Goal: Information Seeking & Learning: Learn about a topic

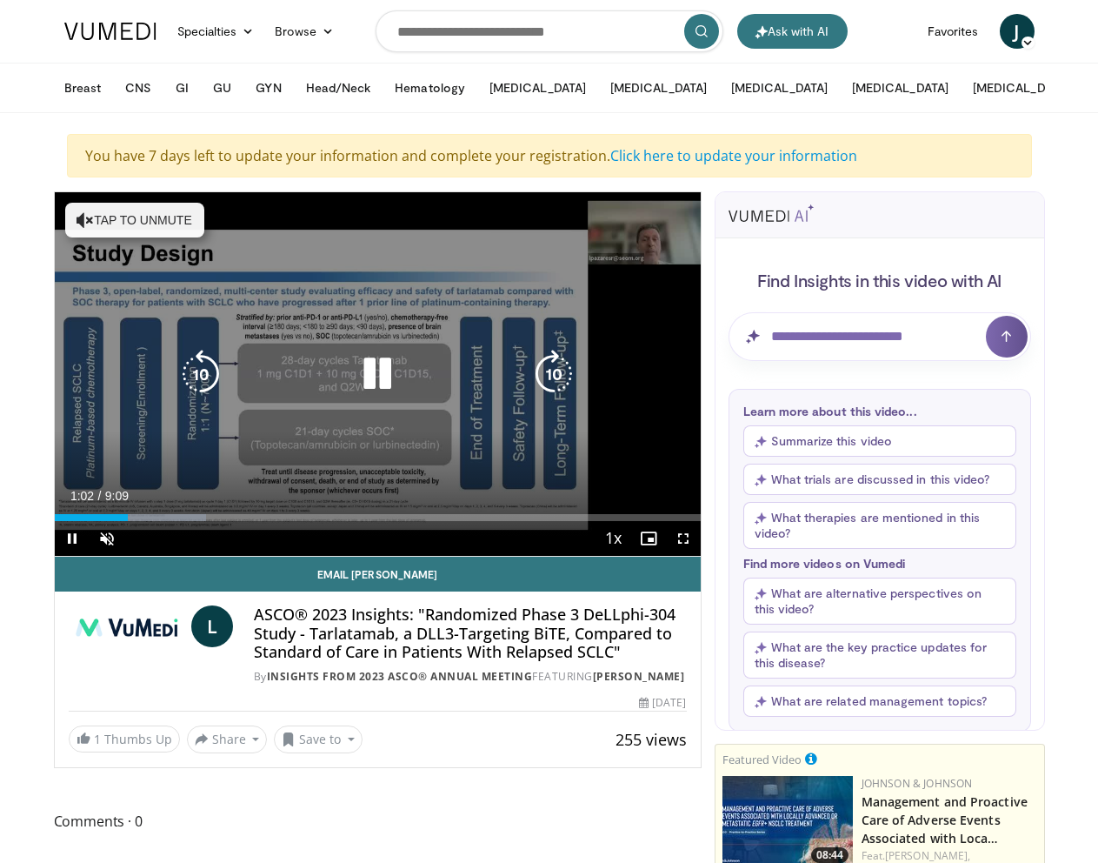
click at [380, 376] on icon "Video Player" at bounding box center [377, 374] width 49 height 49
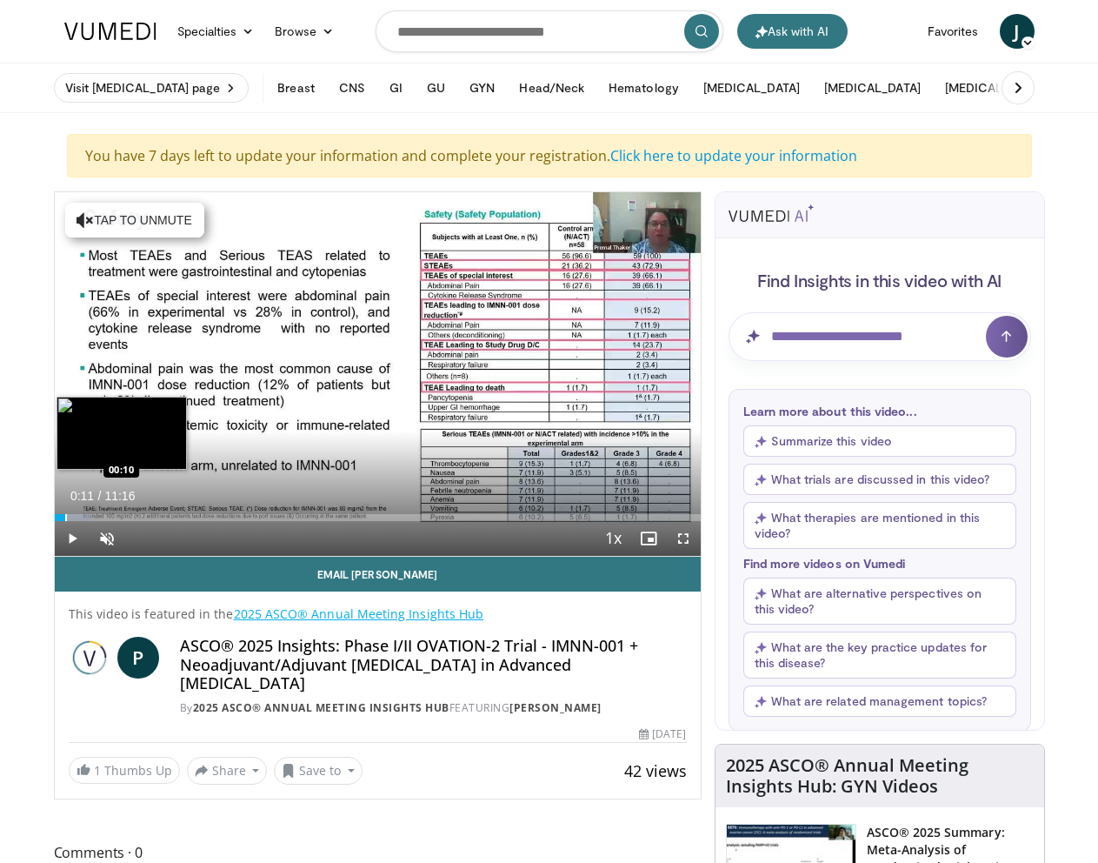
click at [65, 517] on div "Progress Bar" at bounding box center [66, 517] width 2 height 7
click at [74, 517] on div "Progress Bar" at bounding box center [75, 517] width 2 height 7
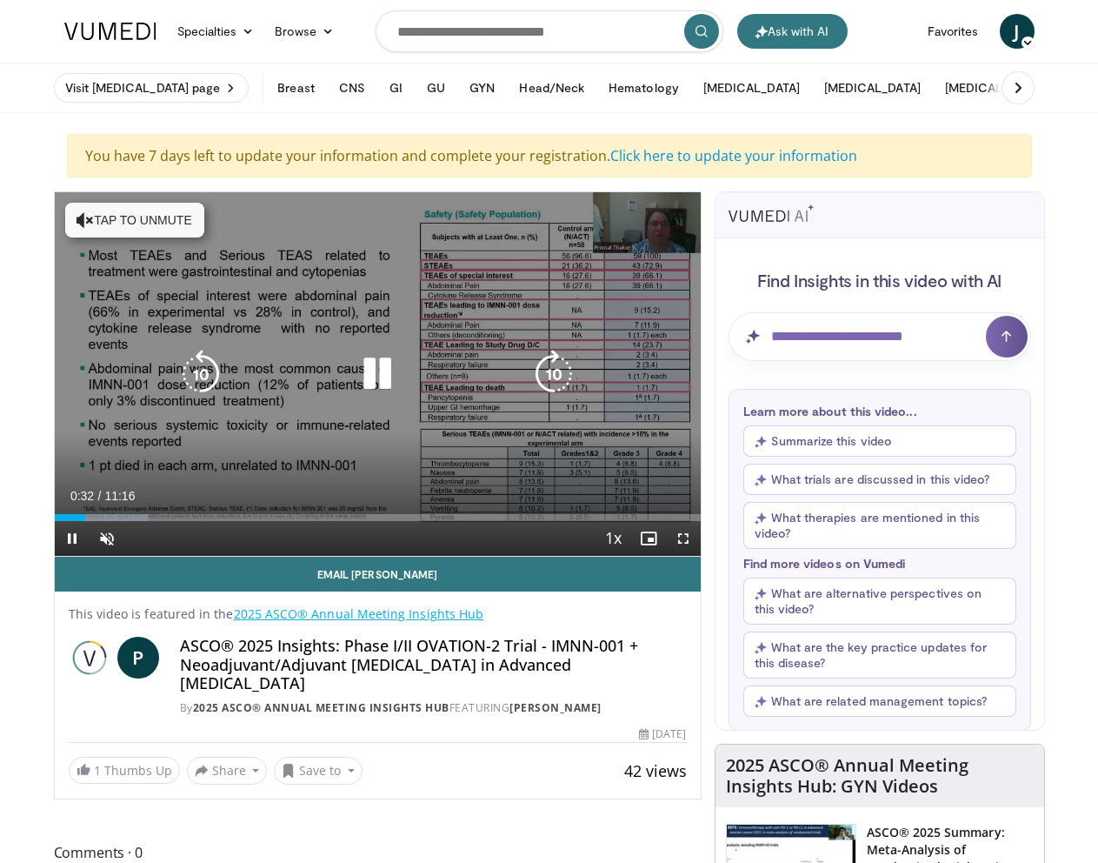
click at [83, 223] on icon "Video Player" at bounding box center [85, 219] width 17 height 17
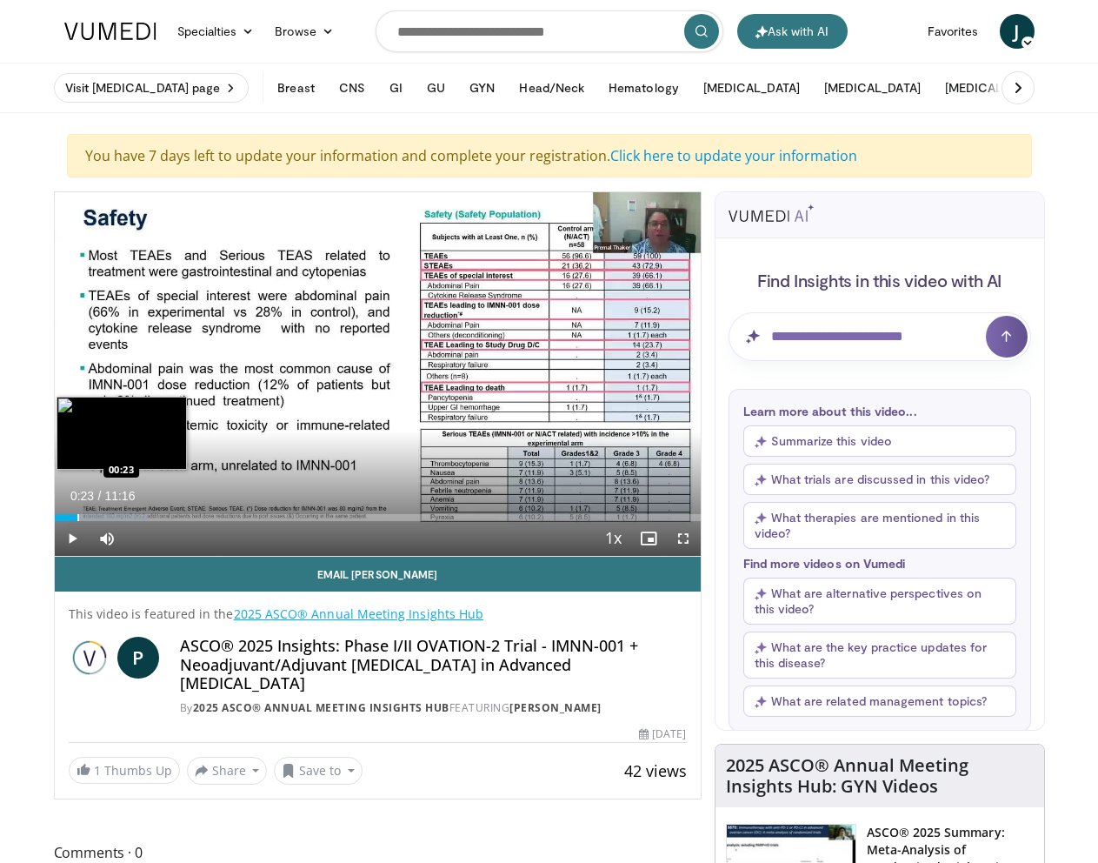
click at [77, 519] on div "Loaded : 14.67% 00:34 00:23" at bounding box center [378, 517] width 646 height 7
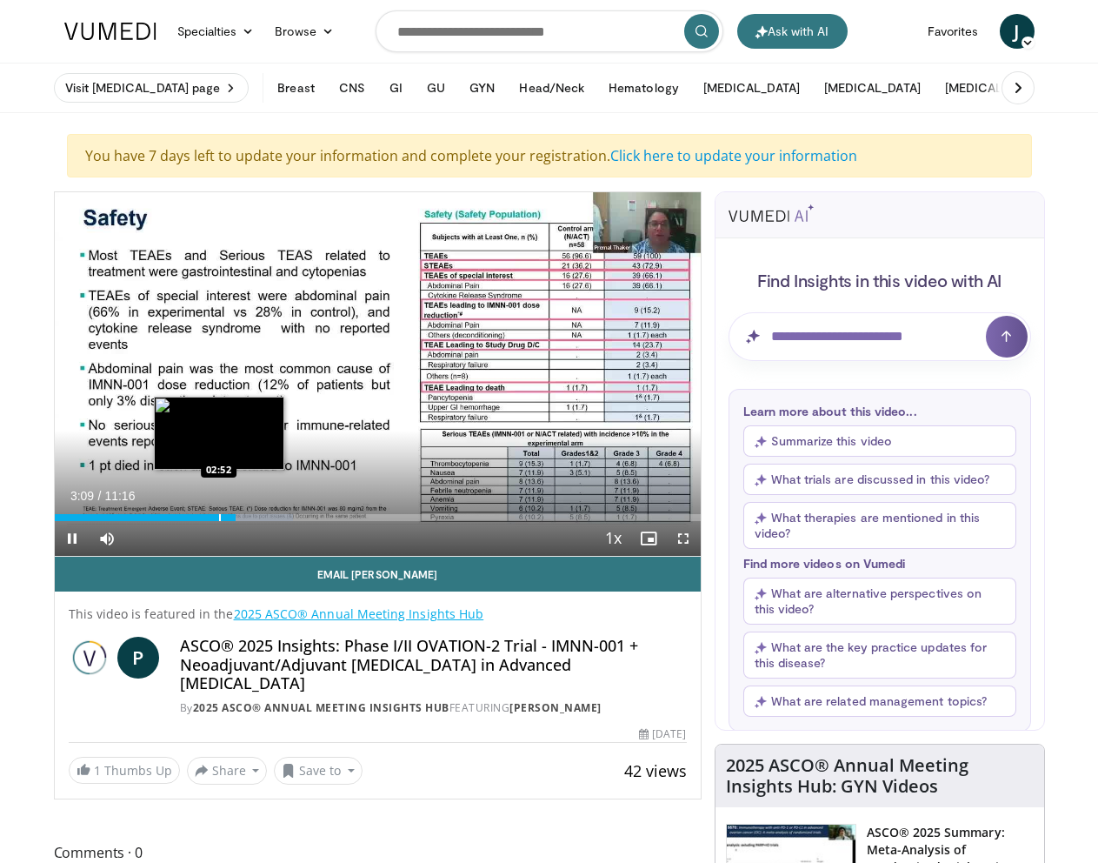
click at [221, 511] on div "Loaded : 36.96% 03:09 02:52" at bounding box center [378, 512] width 646 height 17
click at [198, 520] on div "Progress Bar" at bounding box center [199, 517] width 2 height 7
click at [186, 522] on div "Current Time 2:29 / Duration 11:16 Pause Skip Backward Skip Forward Mute 0% Loa…" at bounding box center [378, 538] width 646 height 35
click at [171, 517] on div "Progress Bar" at bounding box center [172, 517] width 2 height 7
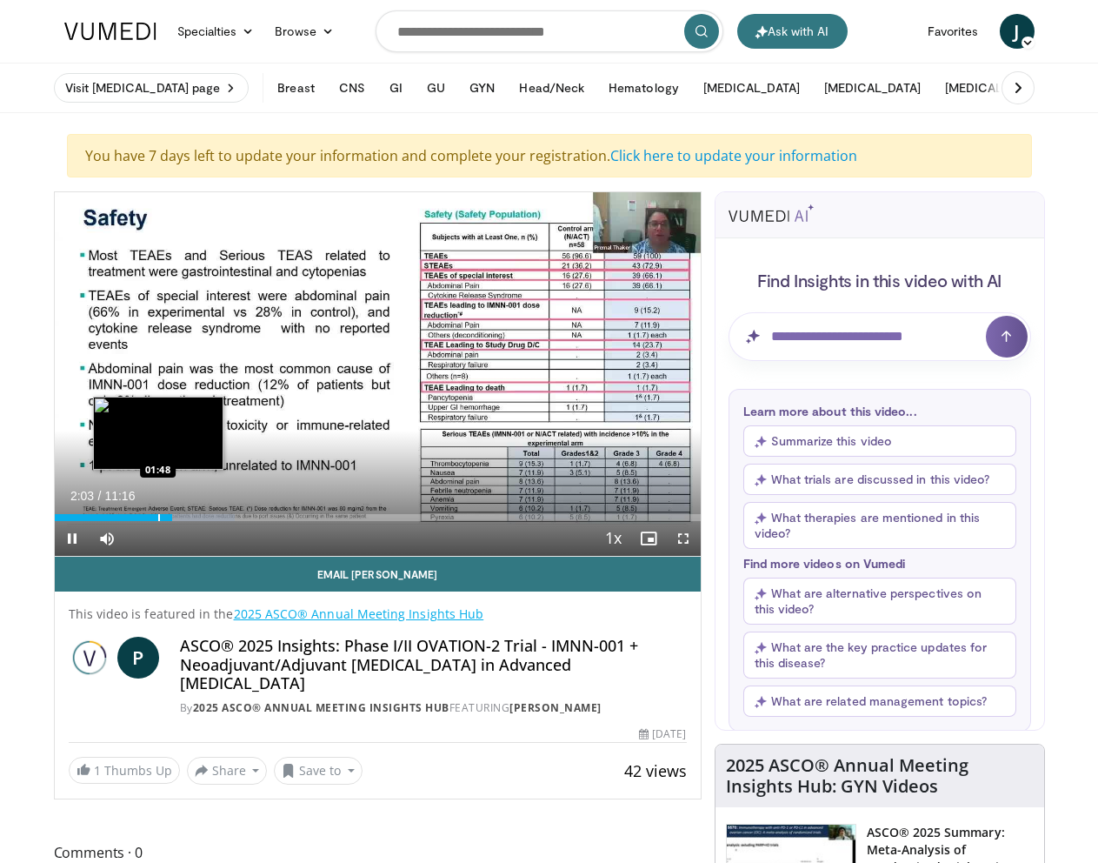
click at [156, 520] on div "02:03" at bounding box center [114, 517] width 118 height 7
click at [121, 520] on div "01:46" at bounding box center [106, 517] width 102 height 7
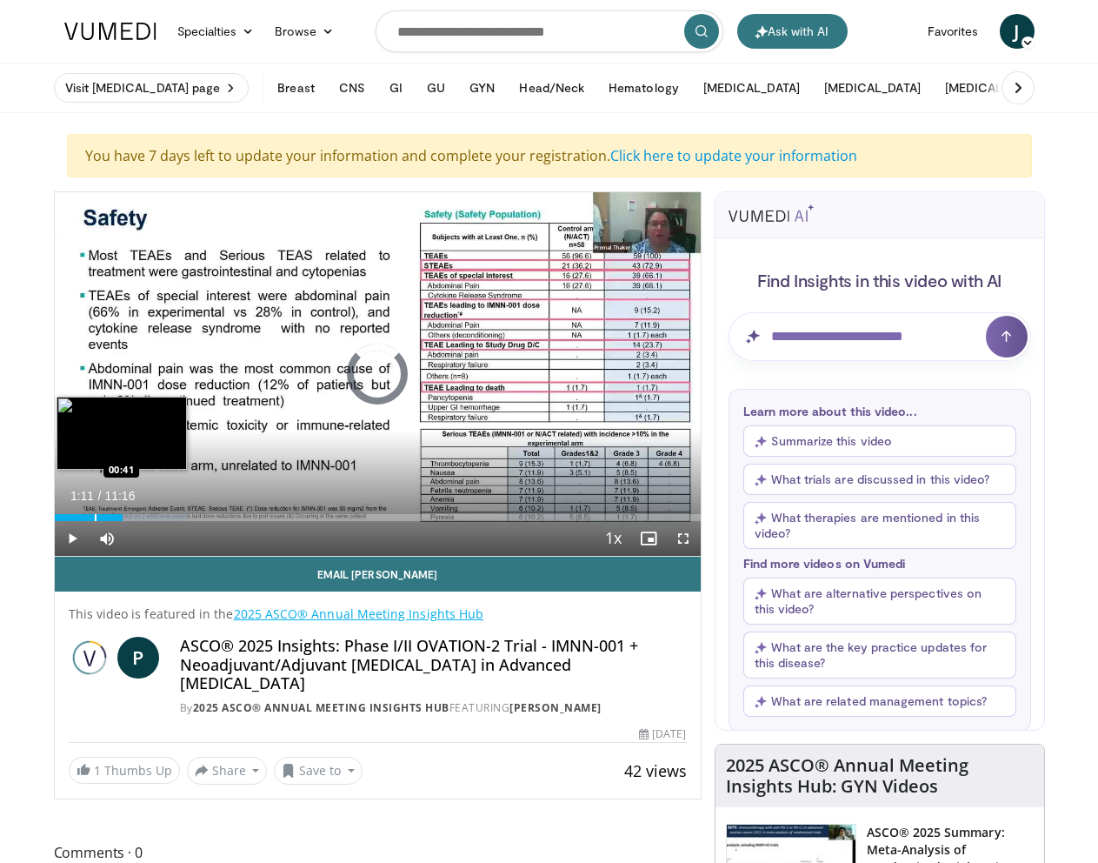
click at [95, 515] on div "Progress Bar" at bounding box center [96, 517] width 2 height 7
click at [81, 517] on div "Progress Bar" at bounding box center [82, 517] width 2 height 7
click at [64, 512] on div "Loaded : 14.67% 00:33 00:09" at bounding box center [378, 512] width 646 height 17
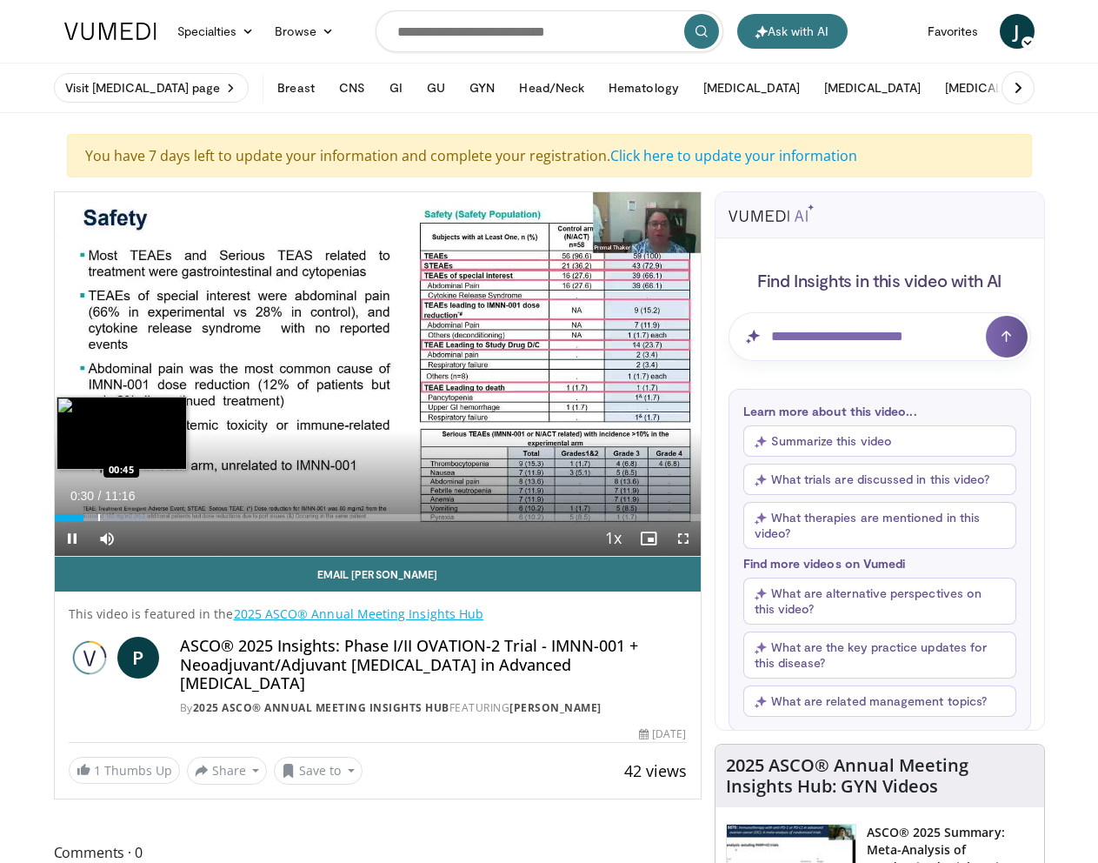
click at [98, 515] on div "Progress Bar" at bounding box center [99, 517] width 2 height 7
click at [113, 515] on div "Progress Bar" at bounding box center [114, 517] width 2 height 7
click at [138, 519] on div "Progress Bar" at bounding box center [139, 517] width 2 height 7
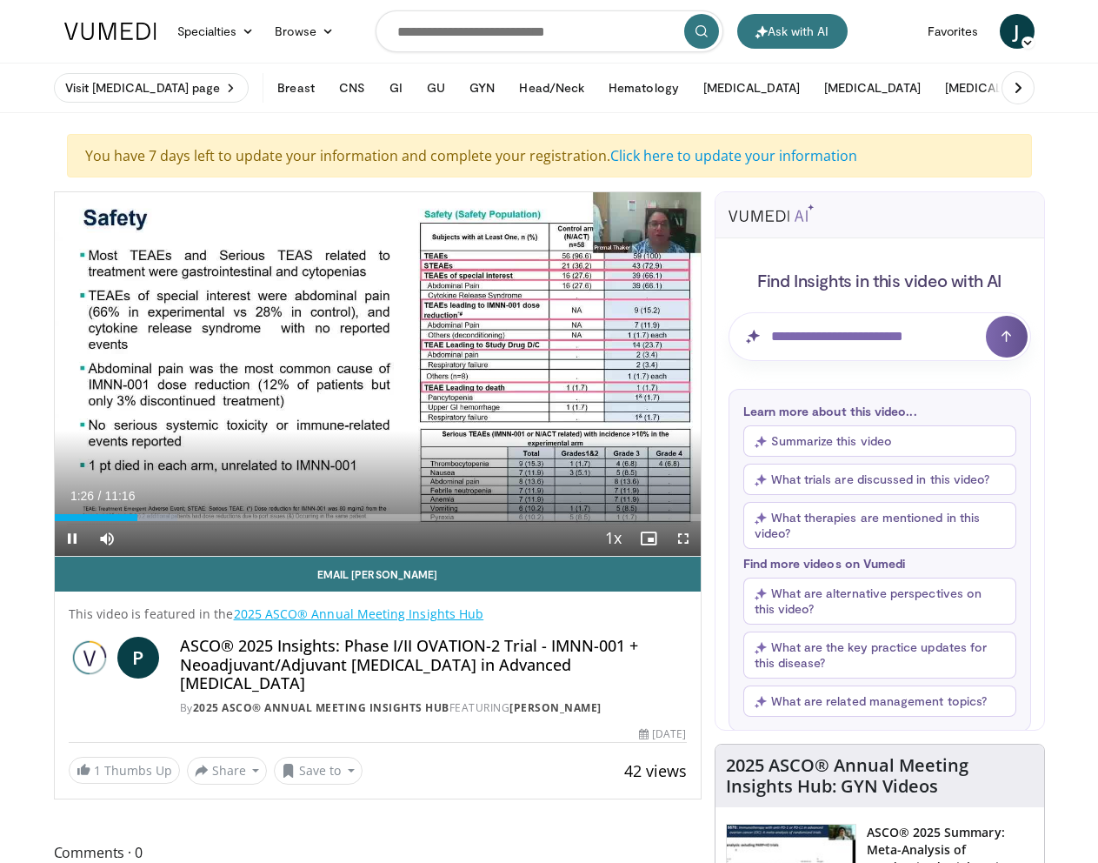
click at [154, 521] on div "Current Time 1:26 / Duration 11:16 Pause Skip Backward Skip Forward Mute 0% Loa…" at bounding box center [378, 538] width 646 height 35
click at [165, 517] on div "Progress Bar" at bounding box center [166, 517] width 2 height 7
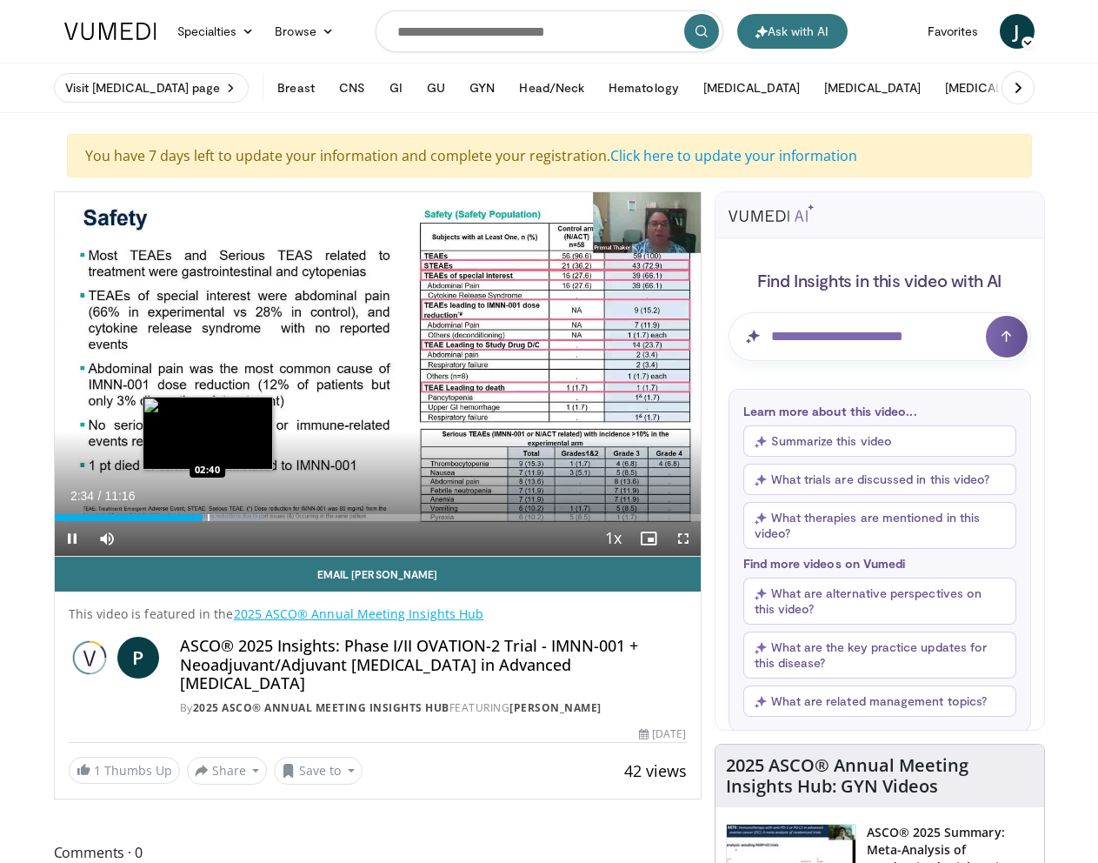
click at [210, 514] on div "Progress Bar" at bounding box center [209, 517] width 2 height 7
click at [229, 515] on div "Progress Bar" at bounding box center [230, 517] width 2 height 7
click at [251, 517] on div "Progress Bar" at bounding box center [252, 517] width 2 height 7
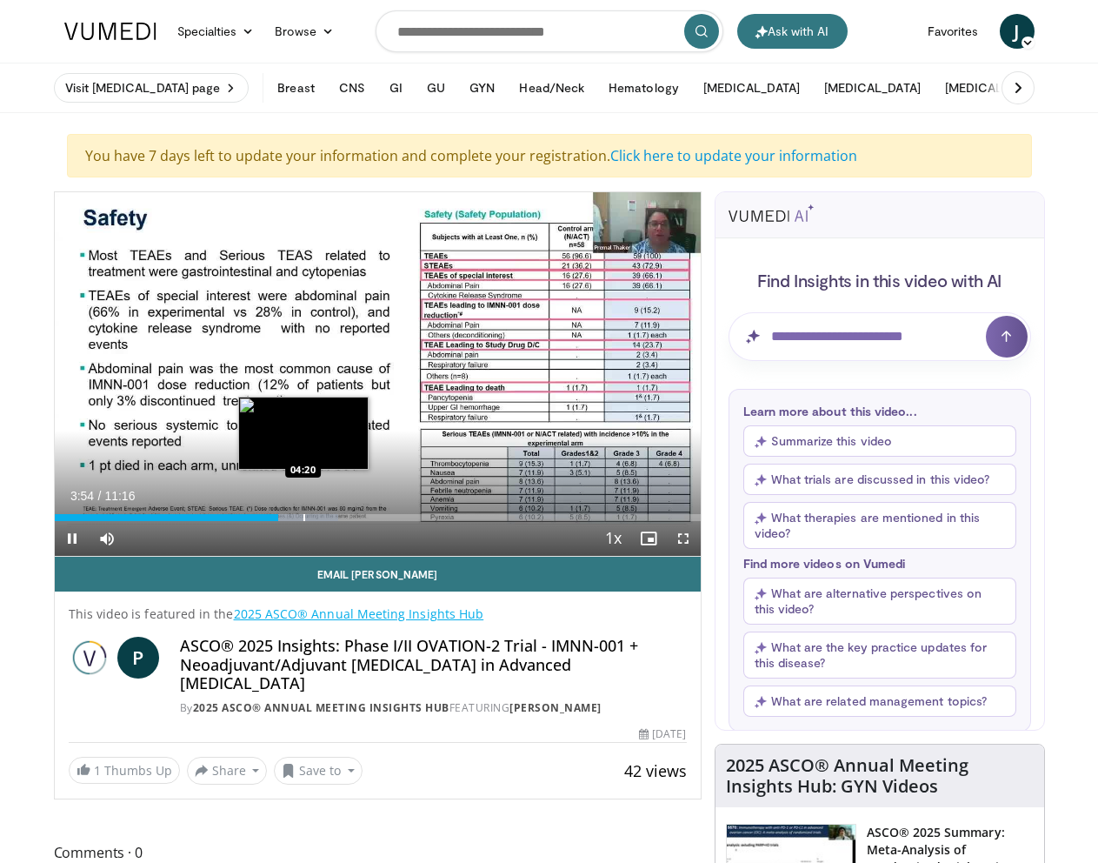
click at [304, 514] on div "Progress Bar" at bounding box center [305, 517] width 2 height 7
click at [326, 515] on div "Progress Bar" at bounding box center [327, 517] width 2 height 7
click at [324, 517] on div "Progress Bar" at bounding box center [325, 517] width 2 height 7
click at [337, 519] on div "Progress Bar" at bounding box center [338, 517] width 2 height 7
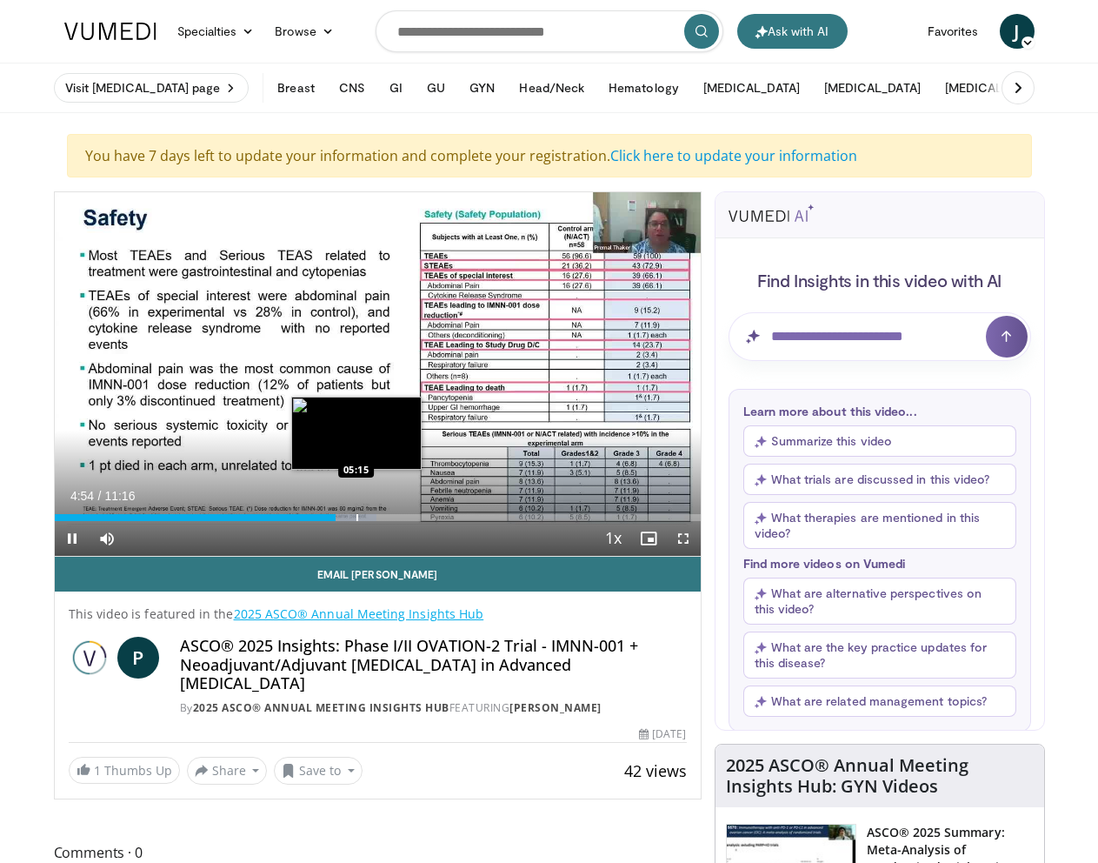
click at [357, 519] on div "Progress Bar" at bounding box center [358, 517] width 2 height 7
click at [379, 519] on div "Progress Bar" at bounding box center [380, 517] width 2 height 7
click at [400, 517] on div "Progress Bar" at bounding box center [401, 517] width 2 height 7
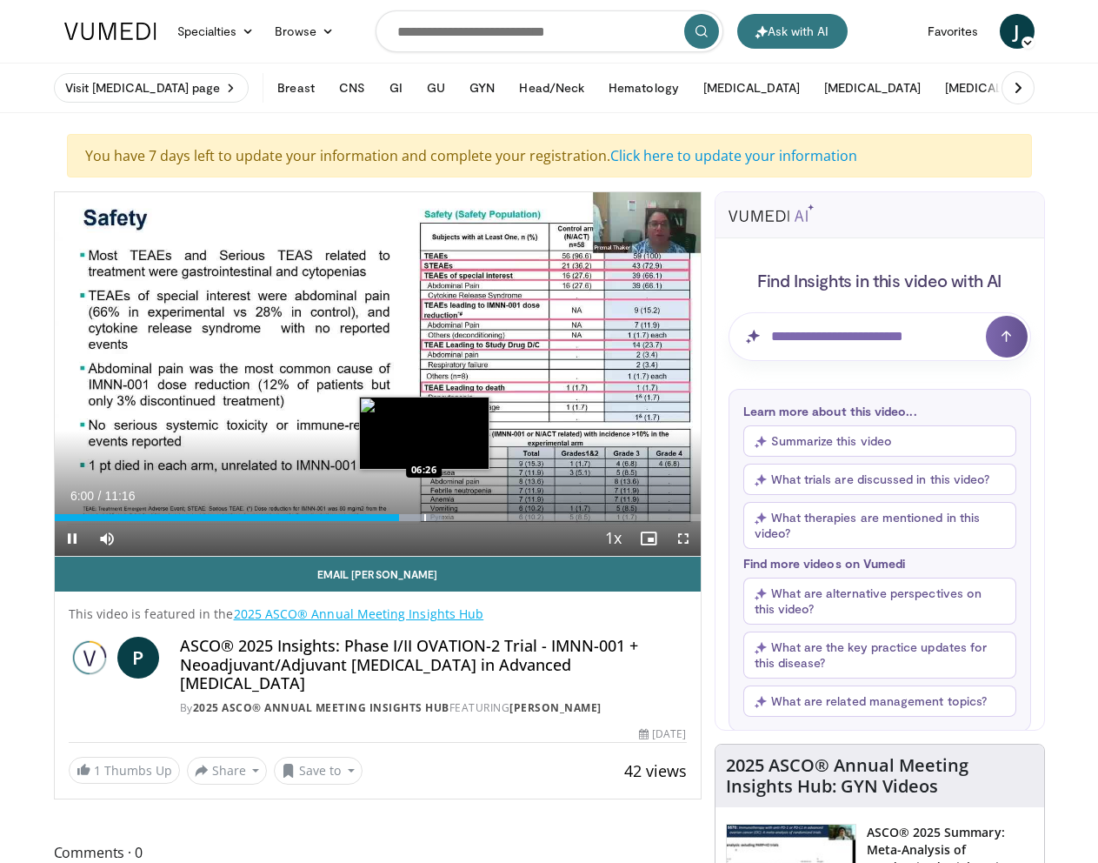
click at [424, 517] on div "Progress Bar" at bounding box center [425, 517] width 2 height 7
click at [443, 517] on div "Progress Bar" at bounding box center [444, 517] width 2 height 7
click at [436, 517] on div "Progress Bar" at bounding box center [437, 517] width 2 height 7
click at [441, 517] on div "Progress Bar" at bounding box center [441, 517] width 2 height 7
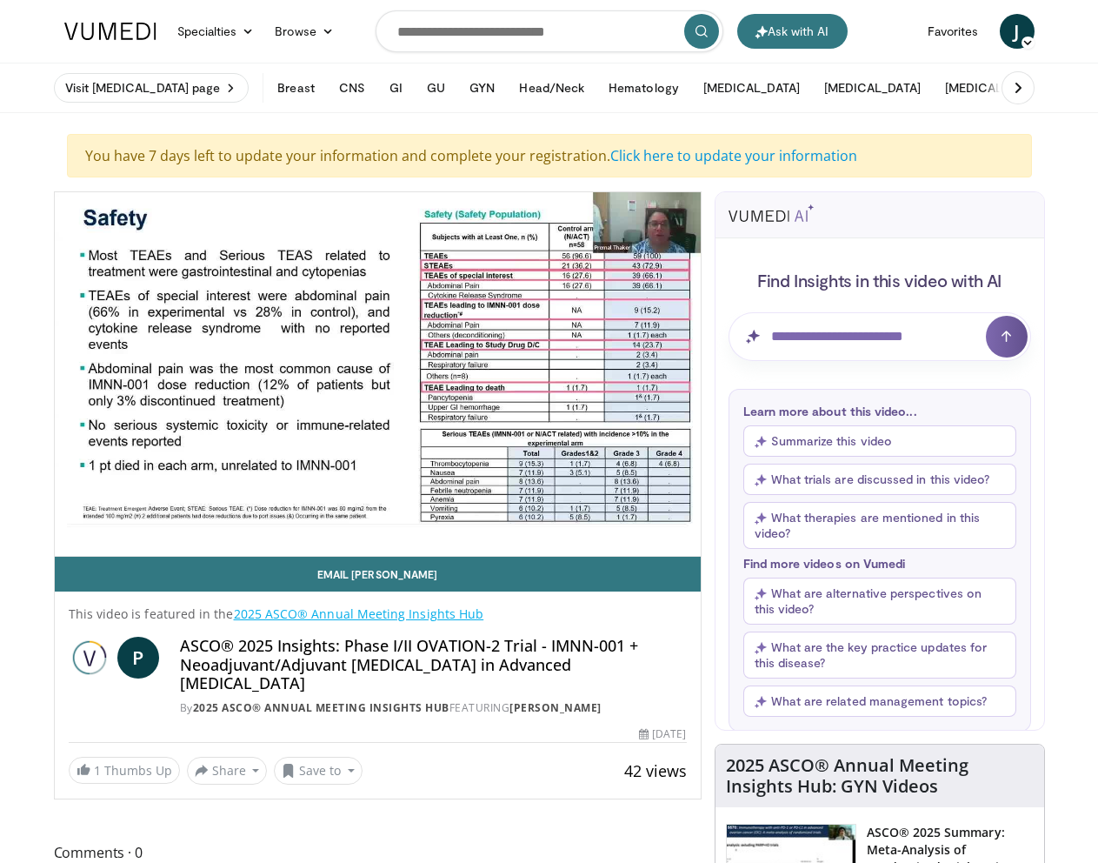
drag, startPoint x: 1076, startPoint y: 493, endPoint x: 1051, endPoint y: 500, distance: 26.2
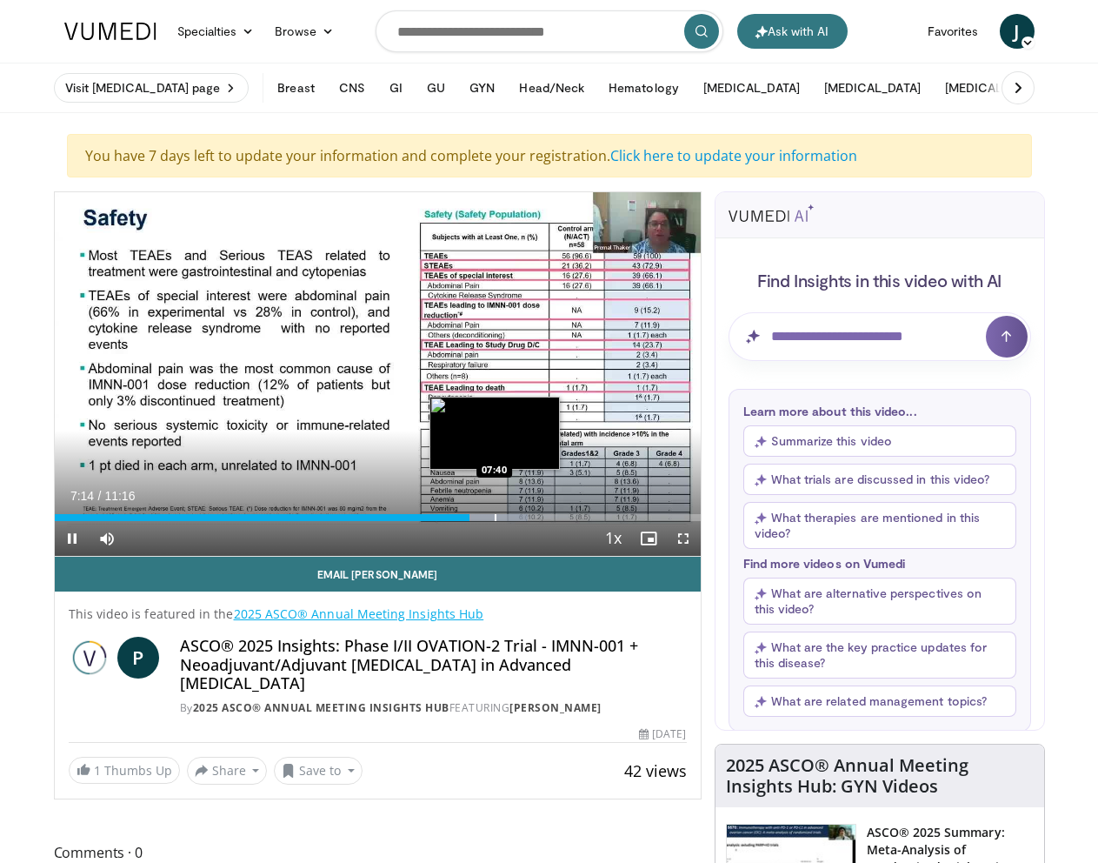
click at [495, 517] on div "Progress Bar" at bounding box center [496, 517] width 2 height 7
click at [504, 518] on div "Progress Bar" at bounding box center [505, 517] width 2 height 7
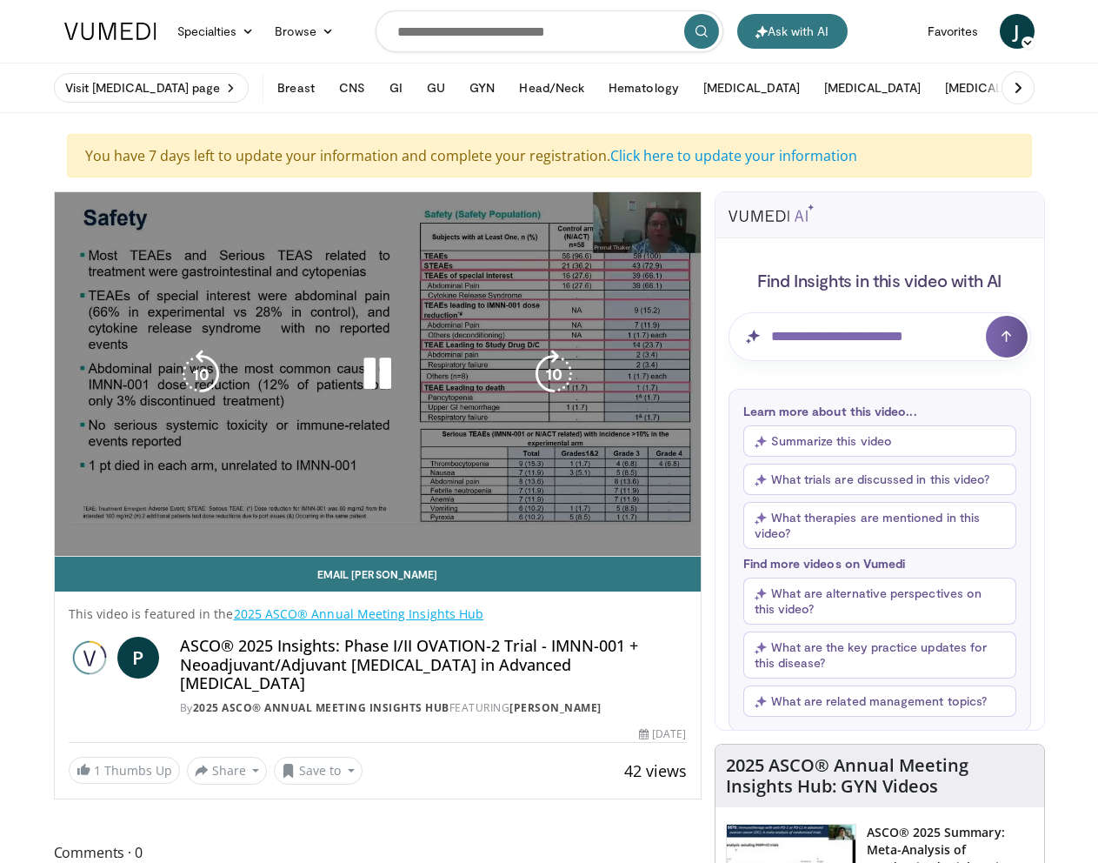
click at [525, 519] on video-js "**********" at bounding box center [378, 374] width 646 height 364
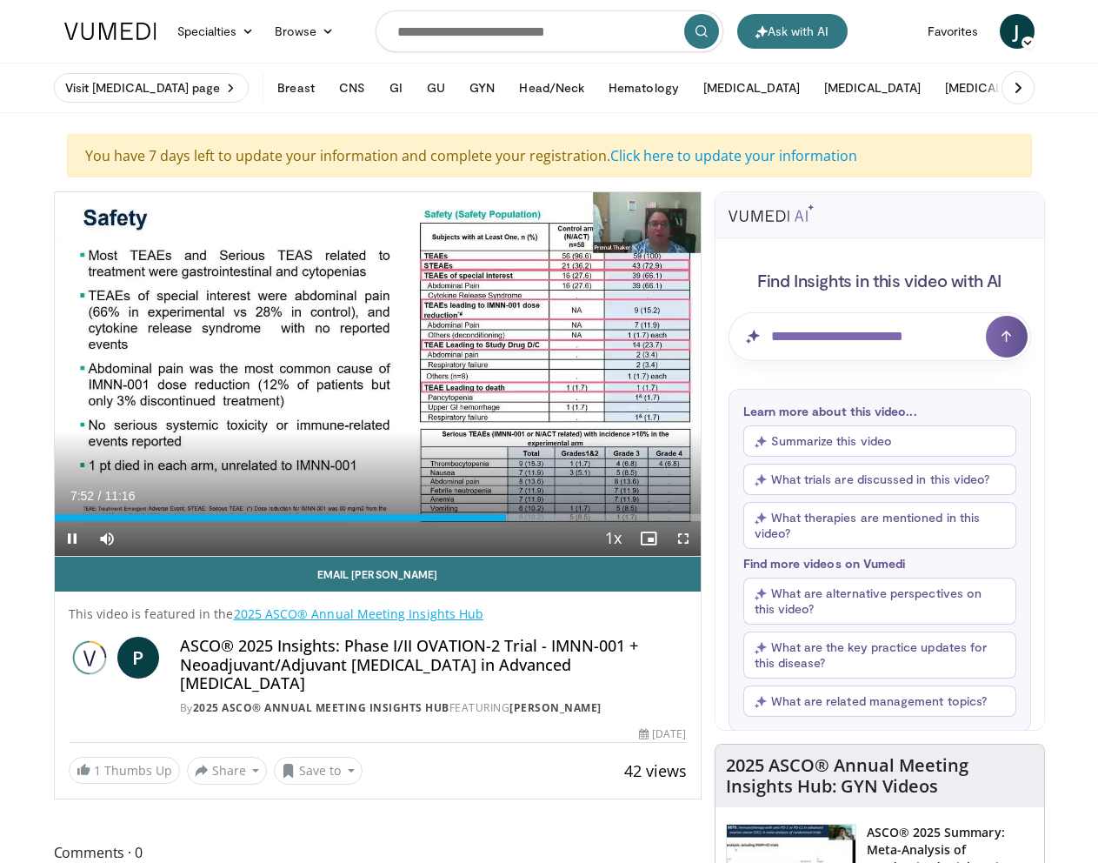
click at [519, 522] on div "Current Time 7:52 / Duration 11:16 Pause Skip Backward Skip Forward Mute 0% Loa…" at bounding box center [378, 538] width 646 height 35
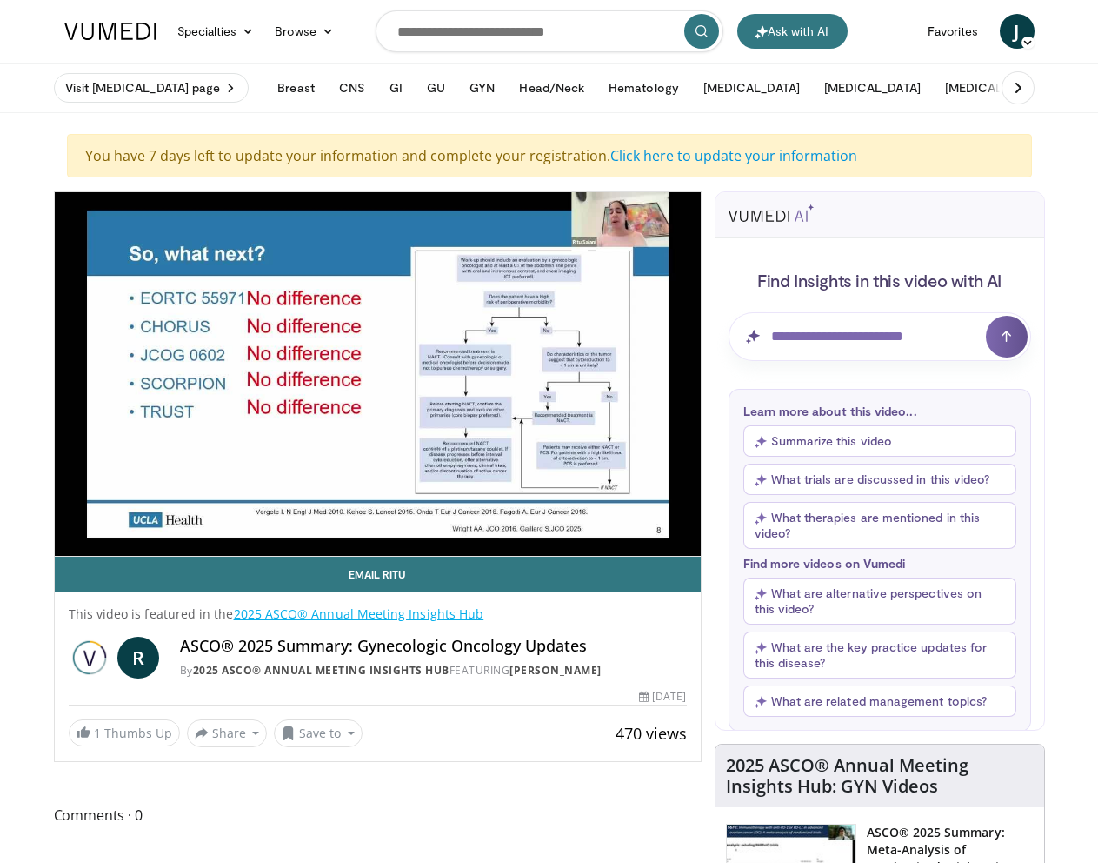
click at [315, 616] on link "2025 ASCO® Annual Meeting Insights Hub" at bounding box center [359, 613] width 250 height 17
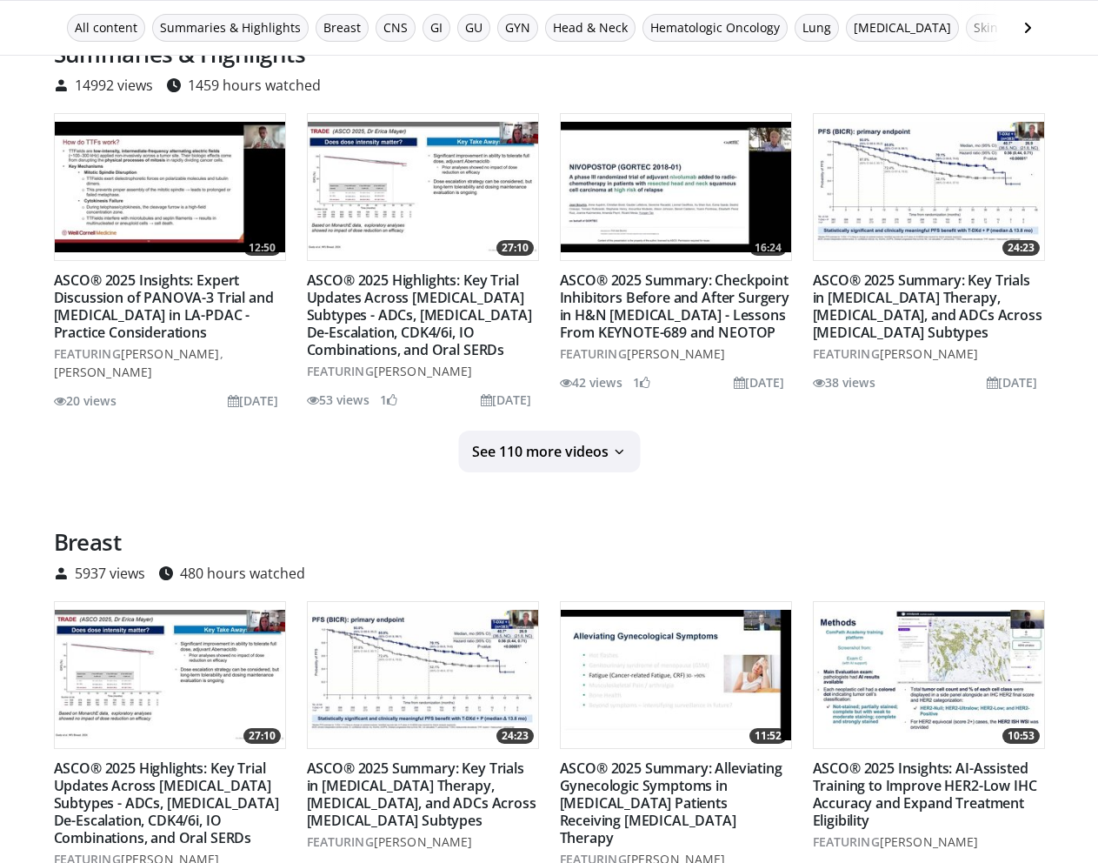
scroll to position [263, 0]
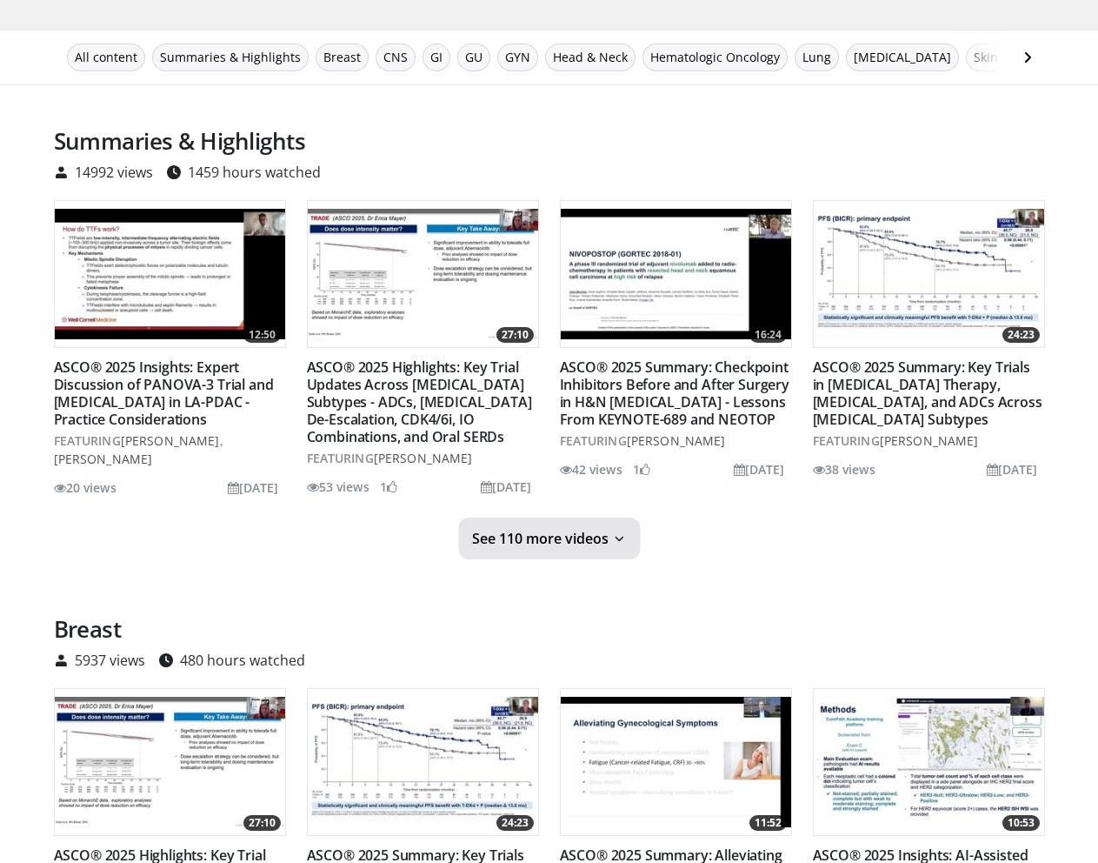
click at [586, 536] on span "See 110 more videos" at bounding box center [540, 538] width 137 height 17
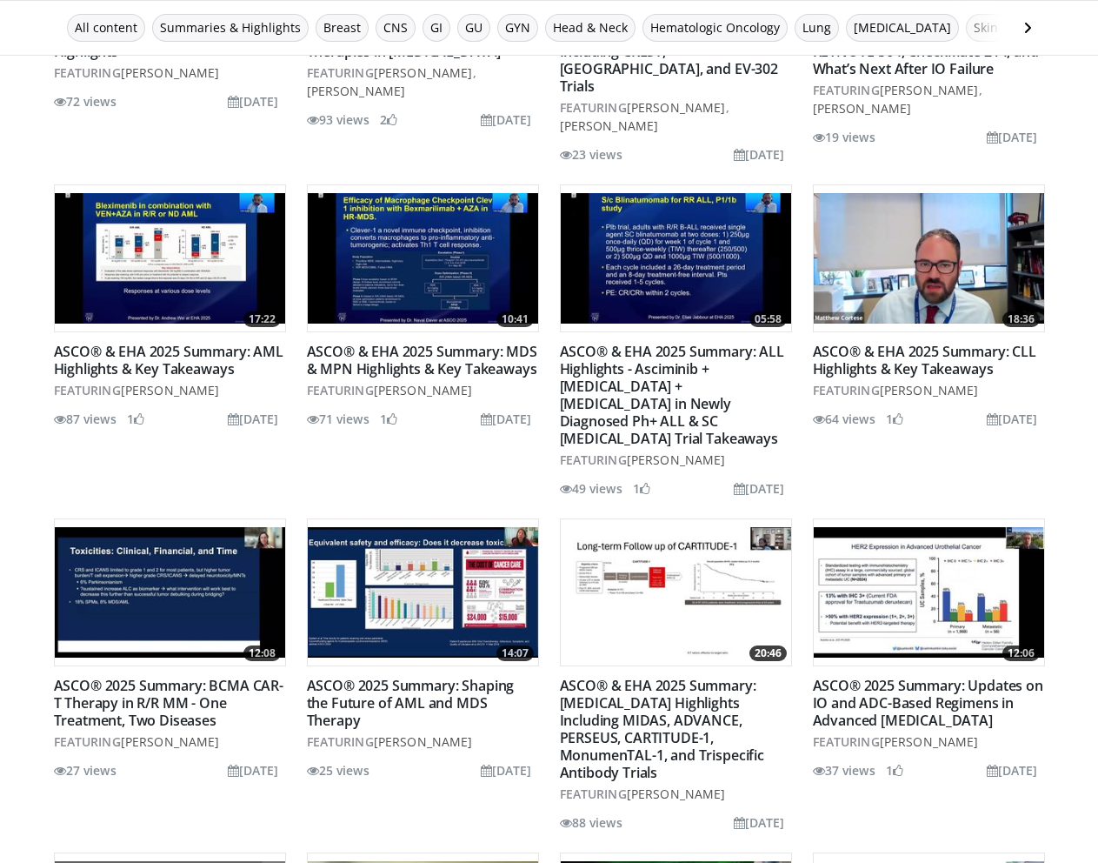
scroll to position [1306, 0]
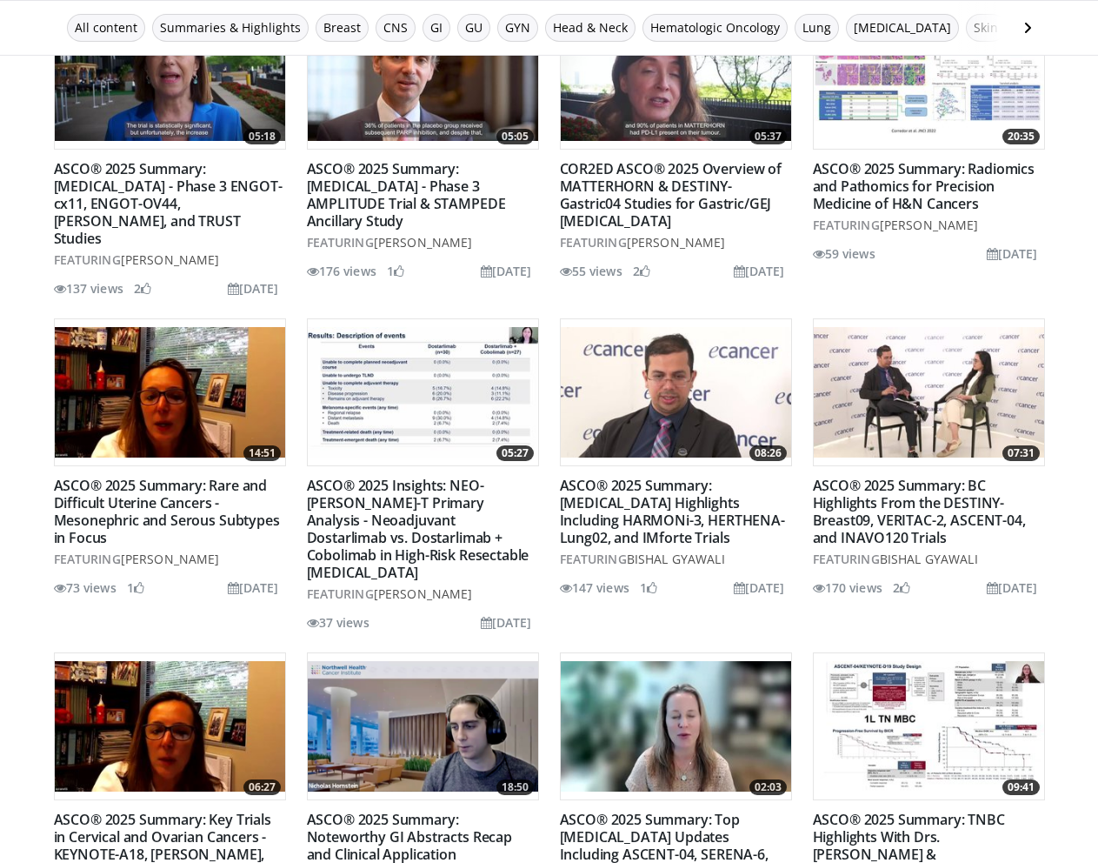
scroll to position [7185, 0]
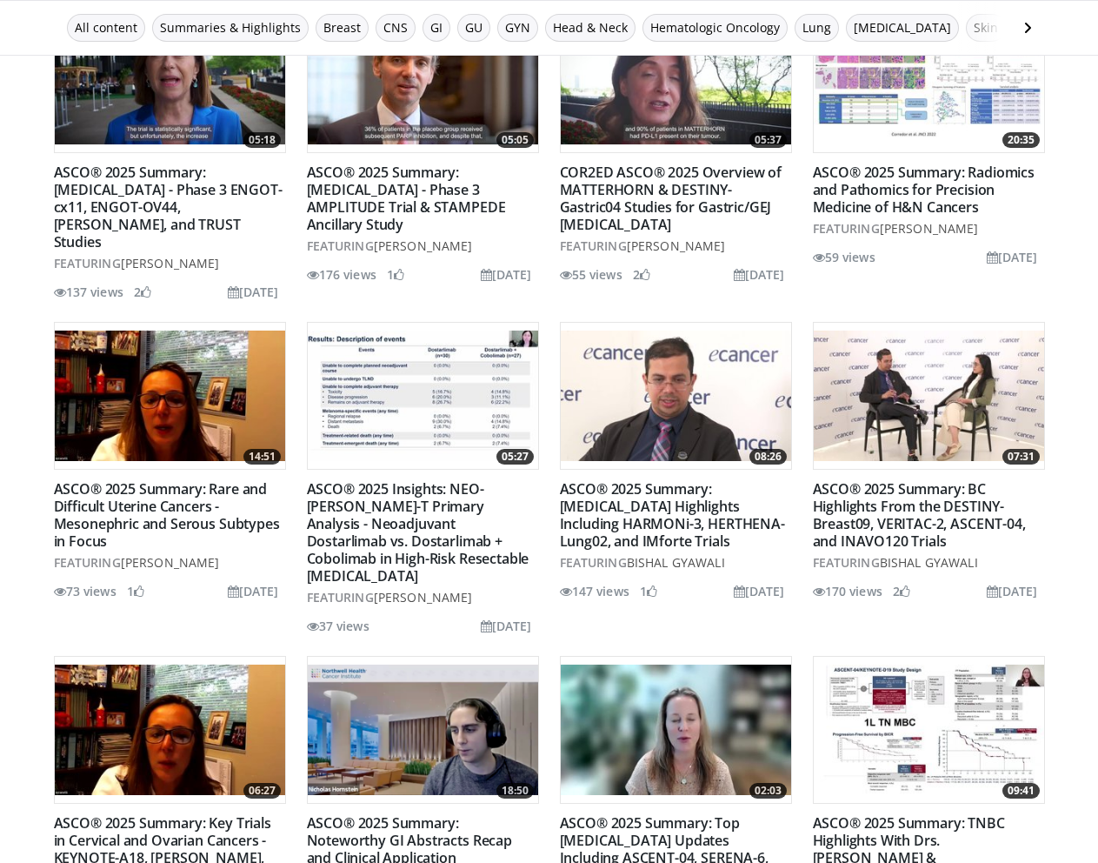
click at [668, 330] on img at bounding box center [676, 395] width 230 height 130
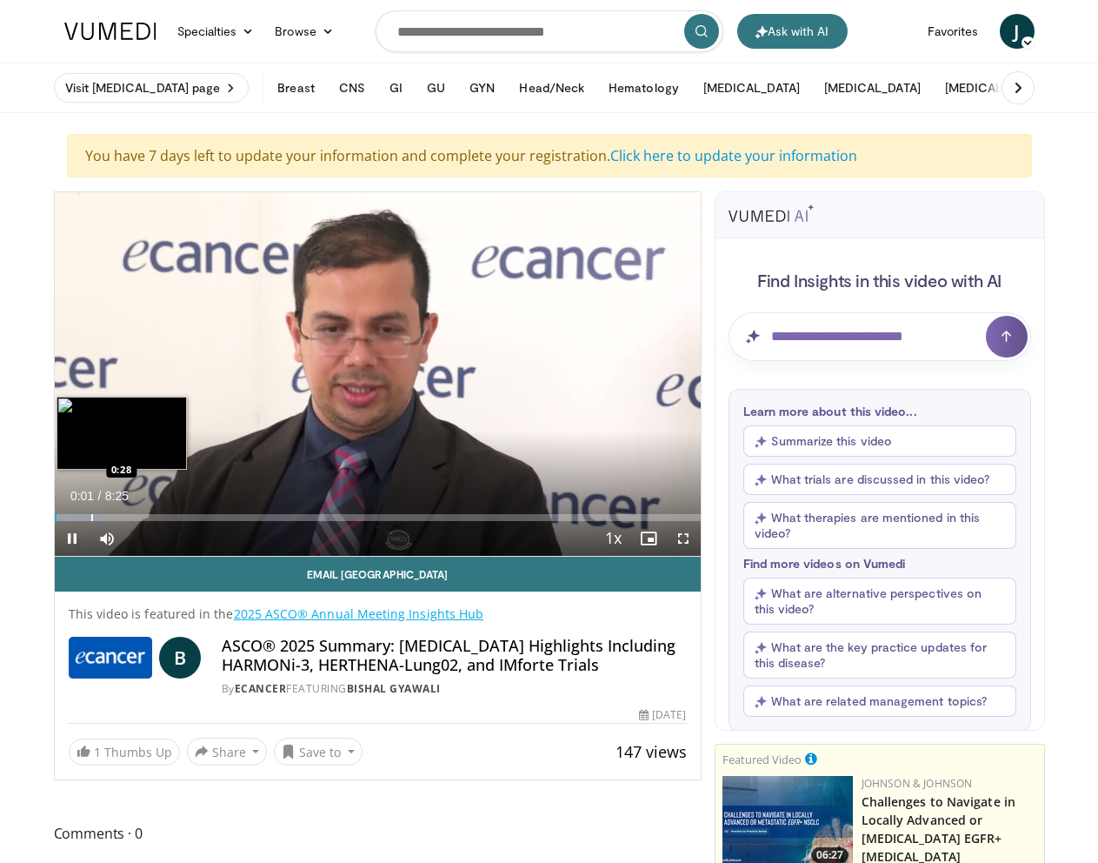
click at [91, 516] on div "Progress Bar" at bounding box center [92, 517] width 2 height 7
click at [107, 512] on div "Loaded : 7.84% 0:29 0:33" at bounding box center [378, 512] width 646 height 17
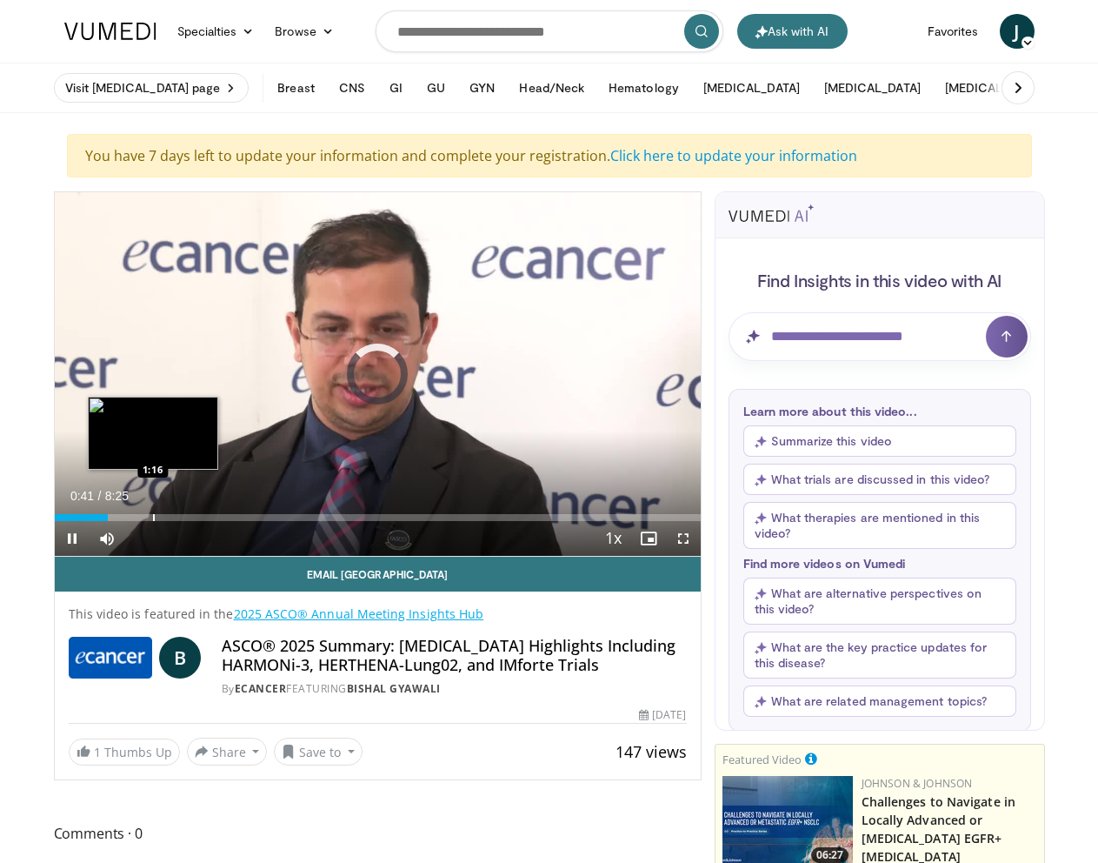
click at [154, 516] on div "Progress Bar" at bounding box center [154, 517] width 2 height 7
click at [201, 516] on div "Progress Bar" at bounding box center [201, 517] width 2 height 7
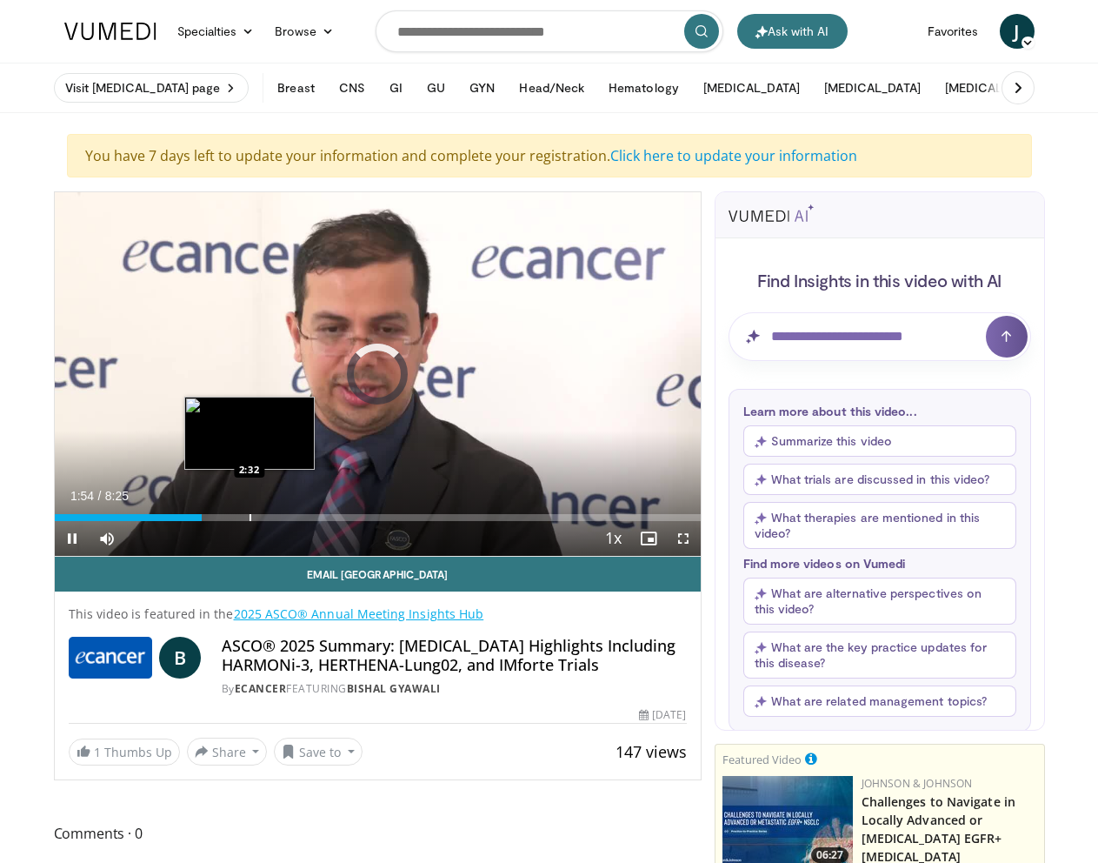
click at [250, 517] on div "Progress Bar" at bounding box center [251, 517] width 2 height 7
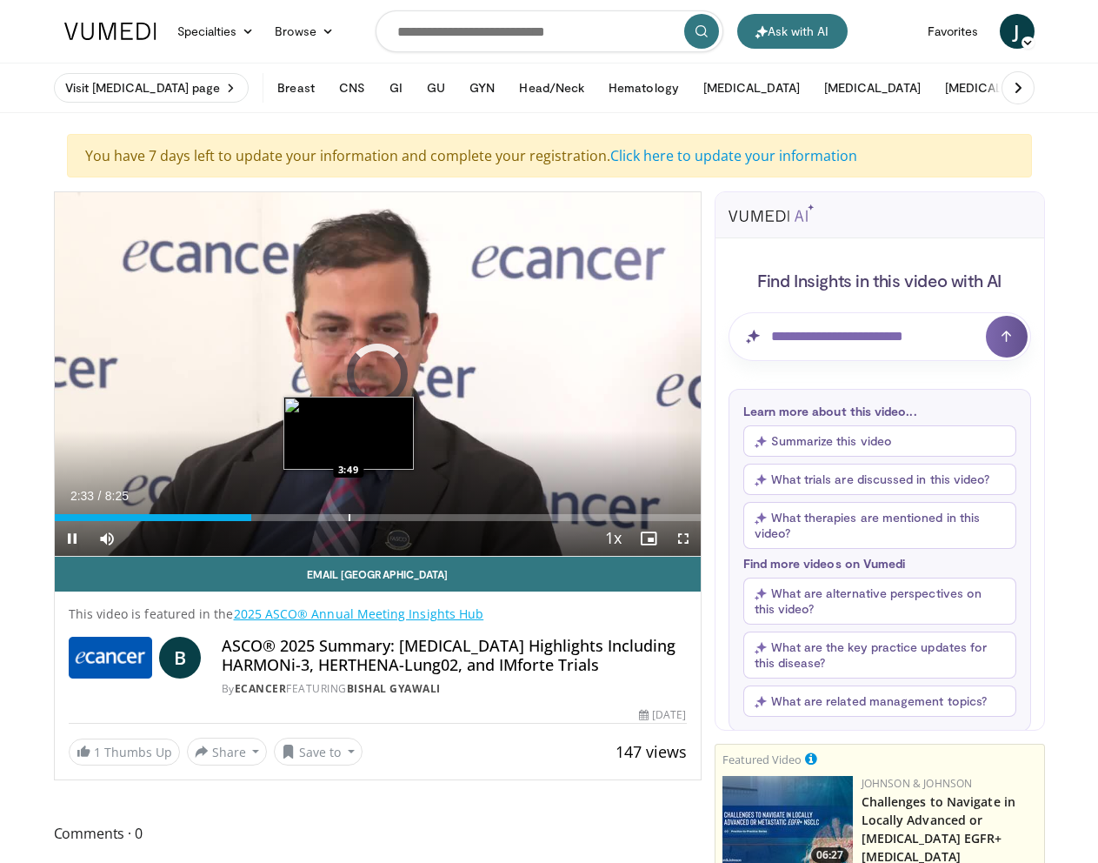
click at [350, 518] on div "Progress Bar" at bounding box center [350, 517] width 2 height 7
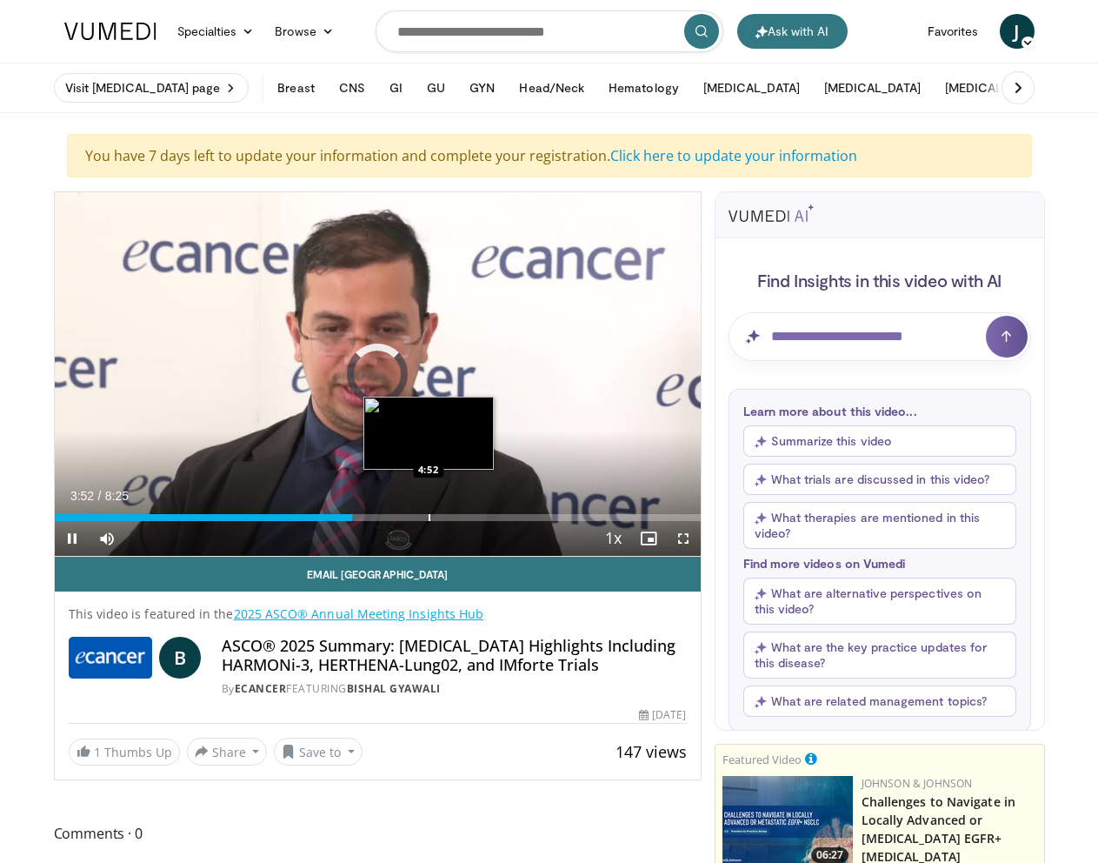
click at [429, 517] on div "Progress Bar" at bounding box center [430, 517] width 2 height 7
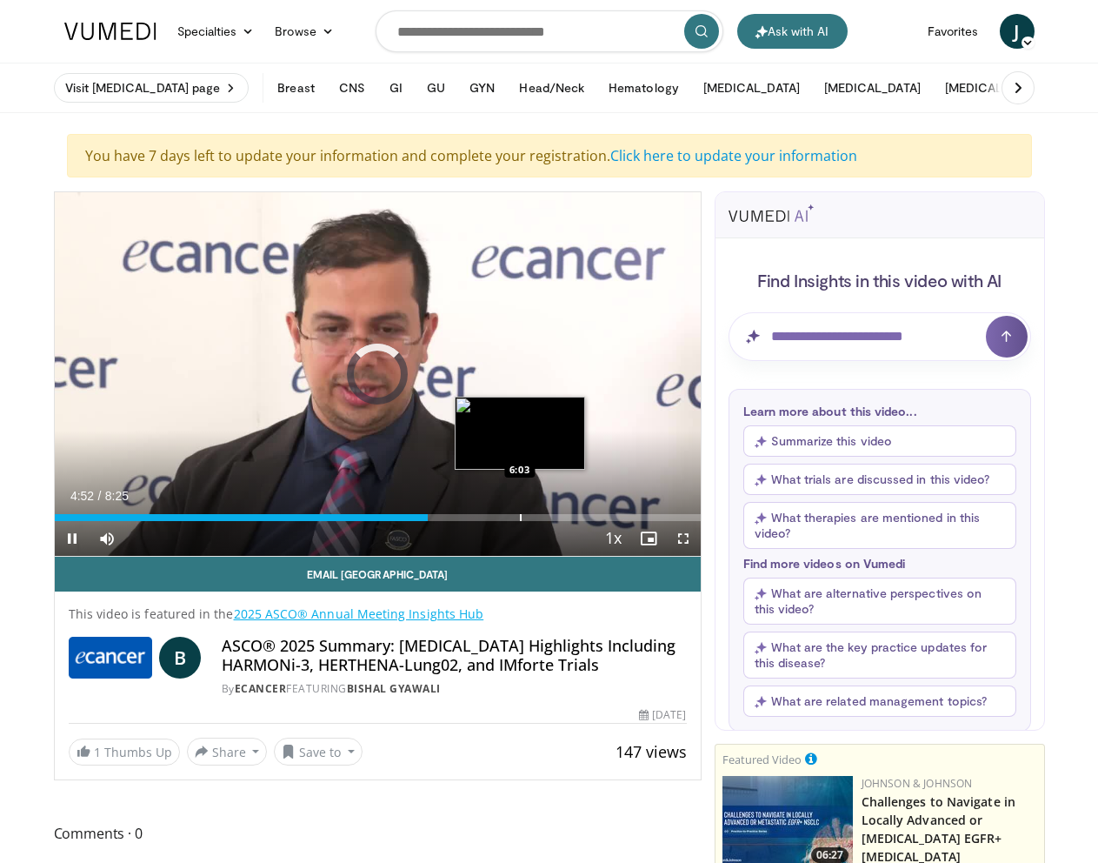
click at [520, 517] on div "Progress Bar" at bounding box center [521, 517] width 2 height 7
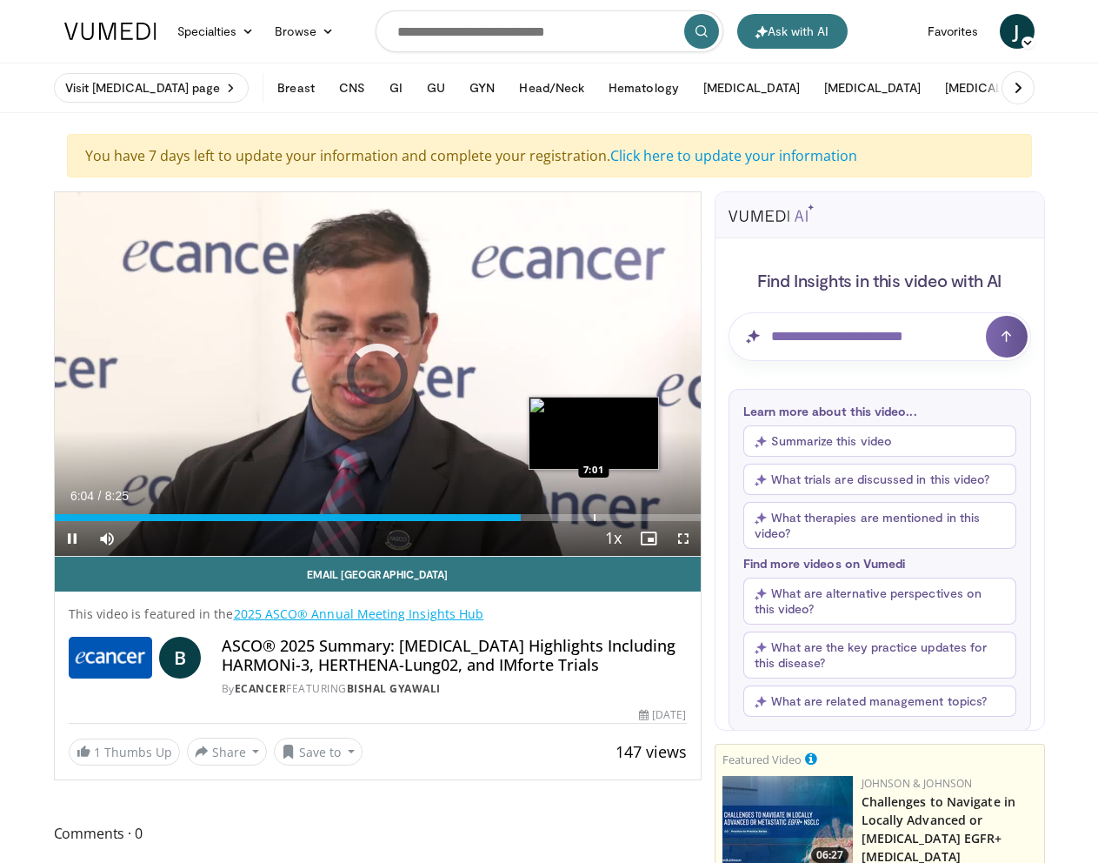
click at [595, 517] on div "Progress Bar" at bounding box center [595, 517] width 2 height 7
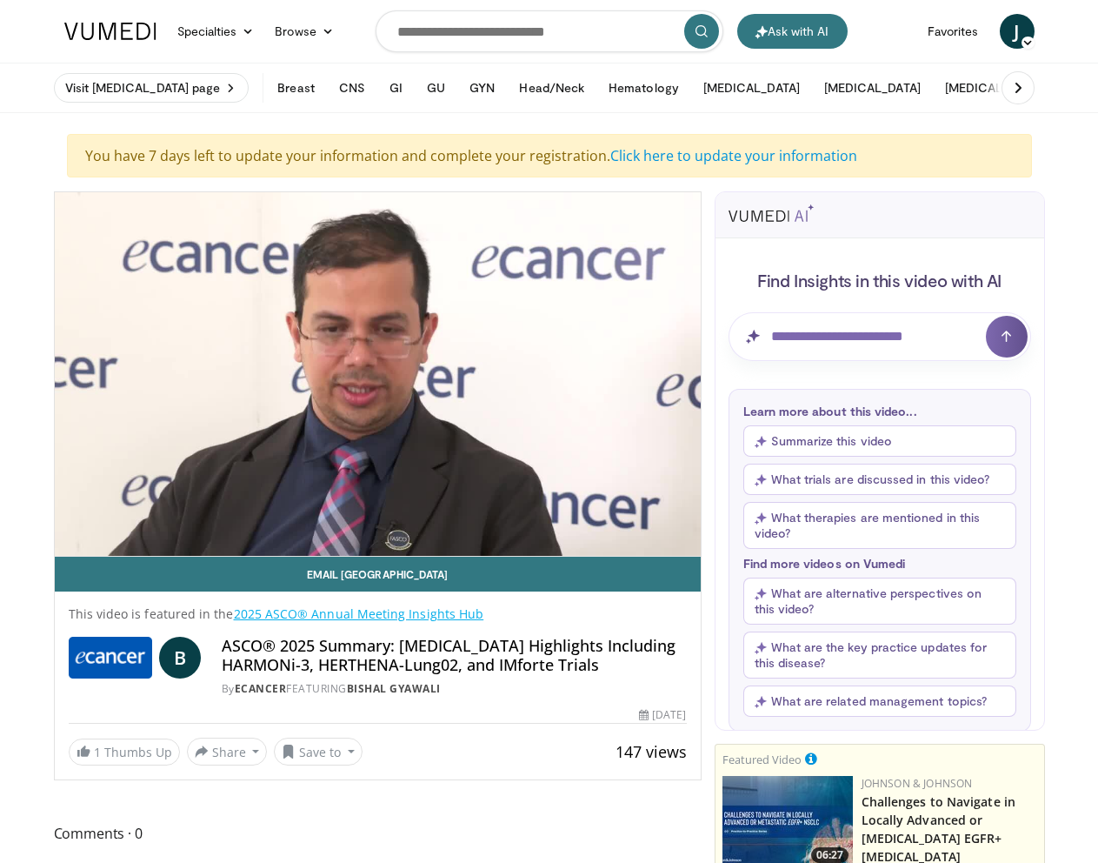
click at [881, 443] on button "Summarize this video" at bounding box center [880, 440] width 273 height 31
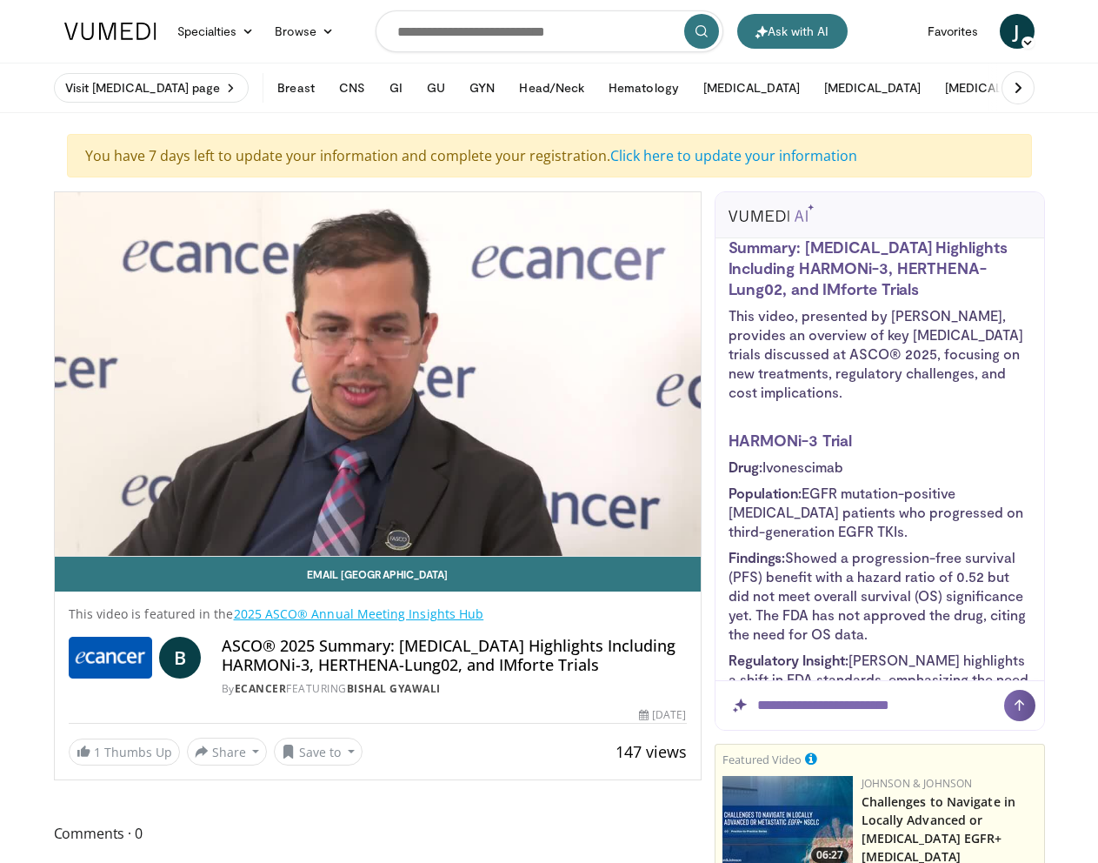
scroll to position [174, 0]
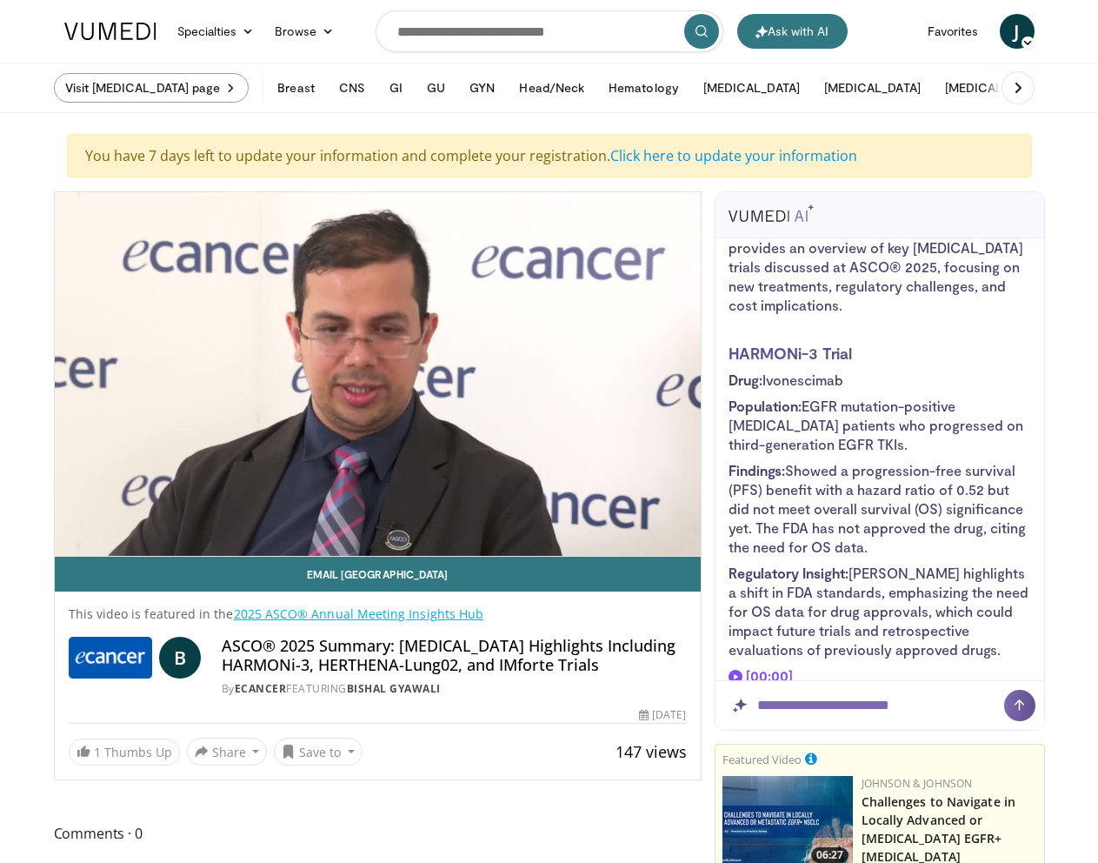
click at [250, 93] on link "Visit [MEDICAL_DATA] page" at bounding box center [152, 88] width 196 height 30
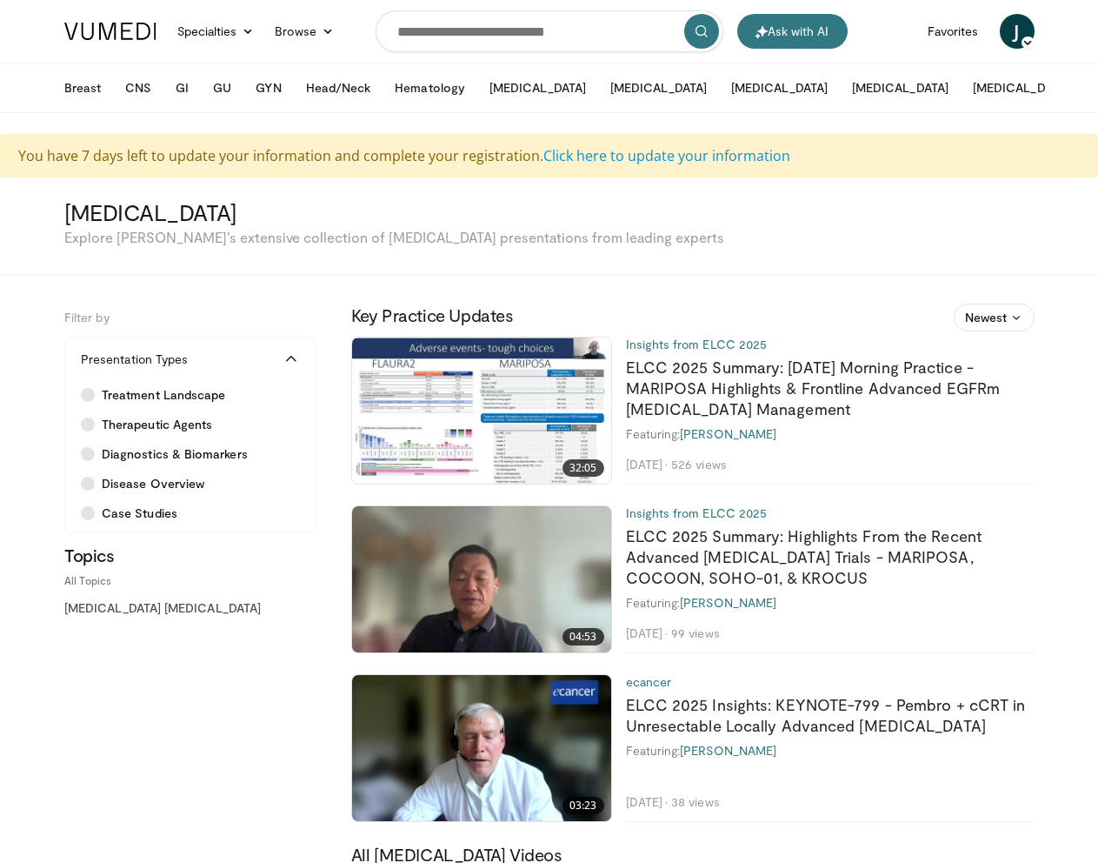
drag, startPoint x: 0, startPoint y: 0, endPoint x: 824, endPoint y: 250, distance: 860.8
click at [824, 250] on section "[MEDICAL_DATA] Explore [PERSON_NAME]’s extensive collection of [MEDICAL_DATA] p…" at bounding box center [549, 233] width 1098 height 84
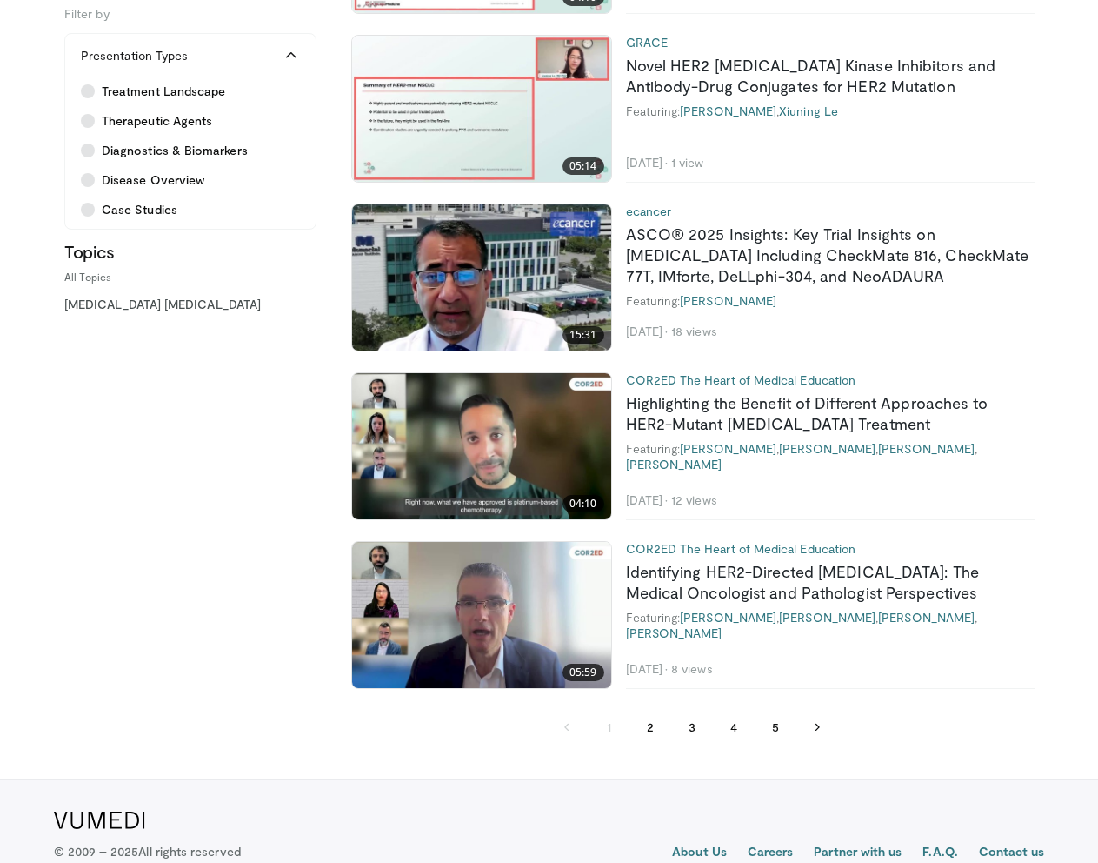
scroll to position [4435, 0]
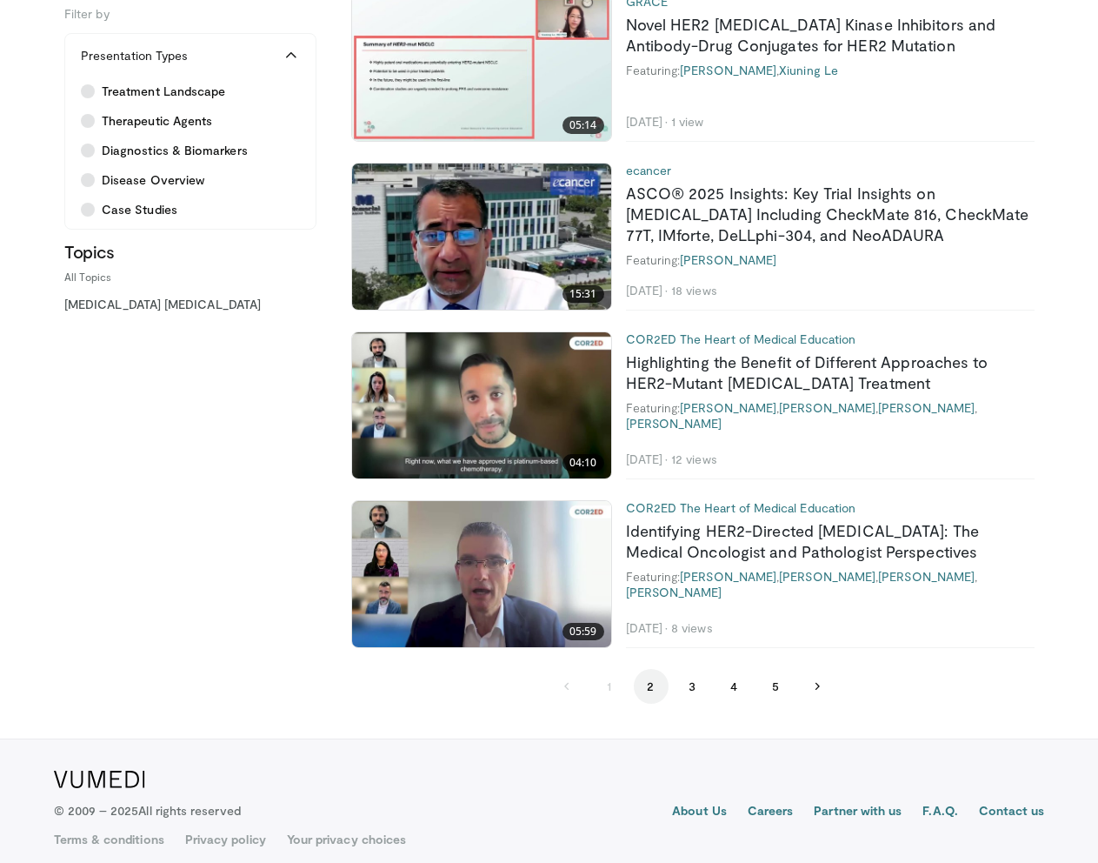
click at [644, 675] on button "2" at bounding box center [651, 686] width 35 height 35
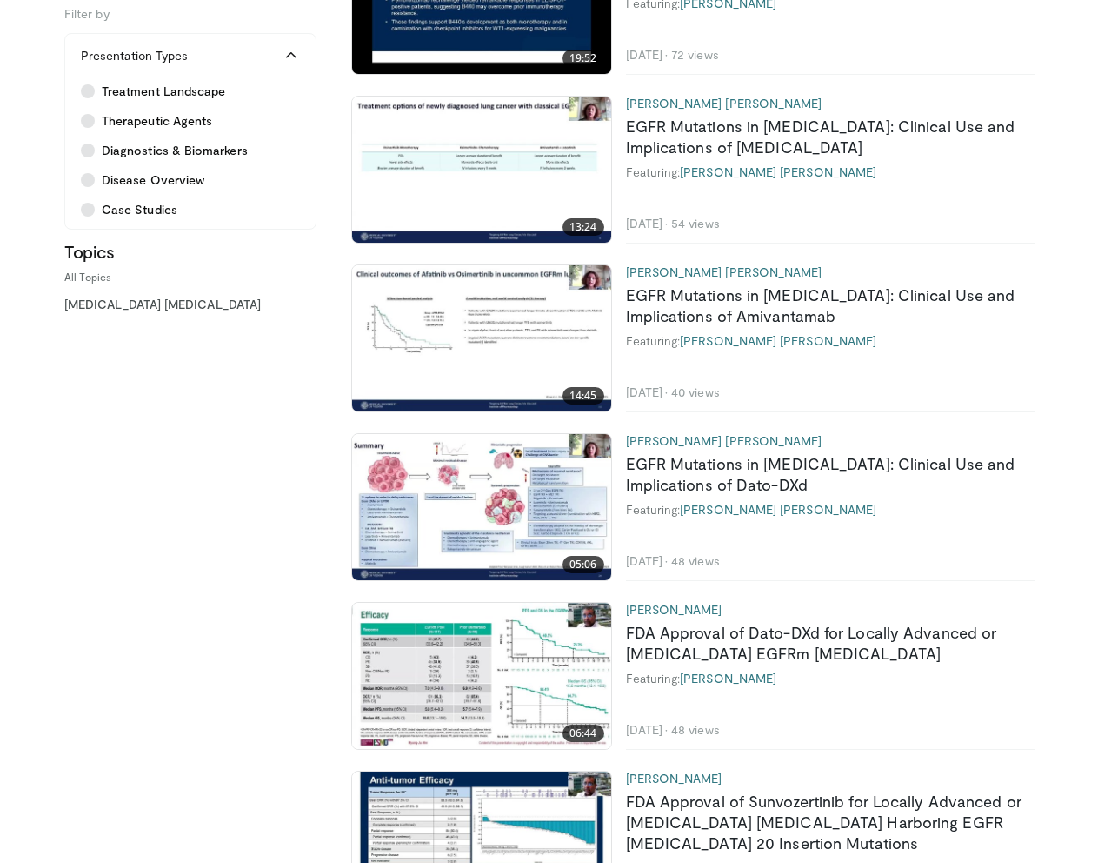
scroll to position [1478, 0]
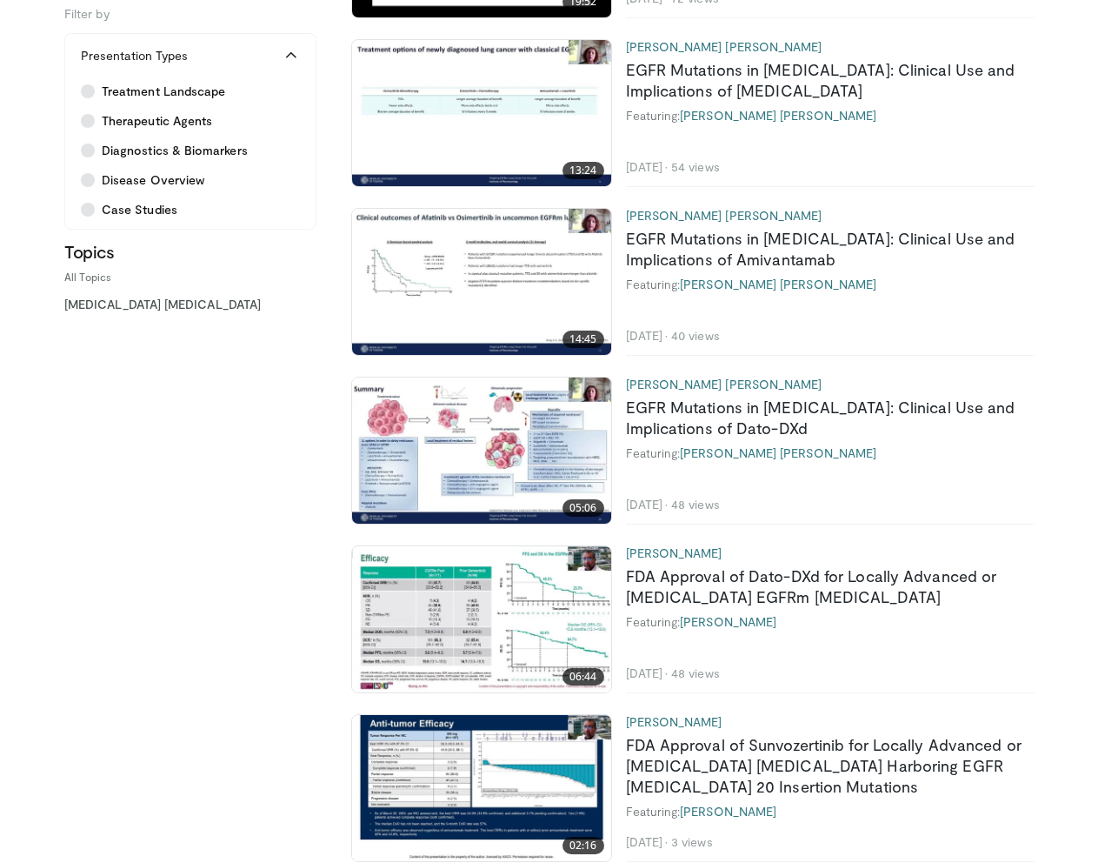
click at [537, 609] on img at bounding box center [481, 619] width 259 height 146
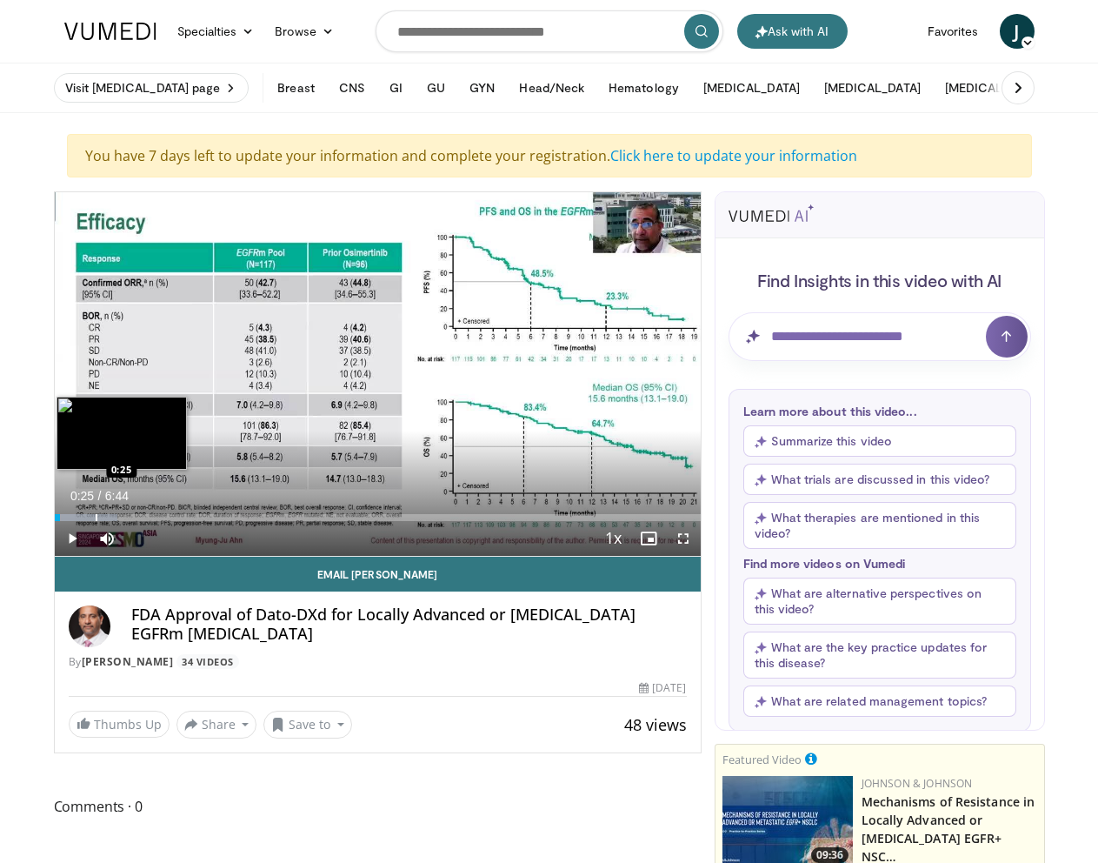
click at [96, 517] on div "Progress Bar" at bounding box center [97, 517] width 2 height 7
click at [126, 518] on div "Progress Bar" at bounding box center [127, 517] width 2 height 7
click at [143, 517] on div "Progress Bar" at bounding box center [144, 517] width 2 height 7
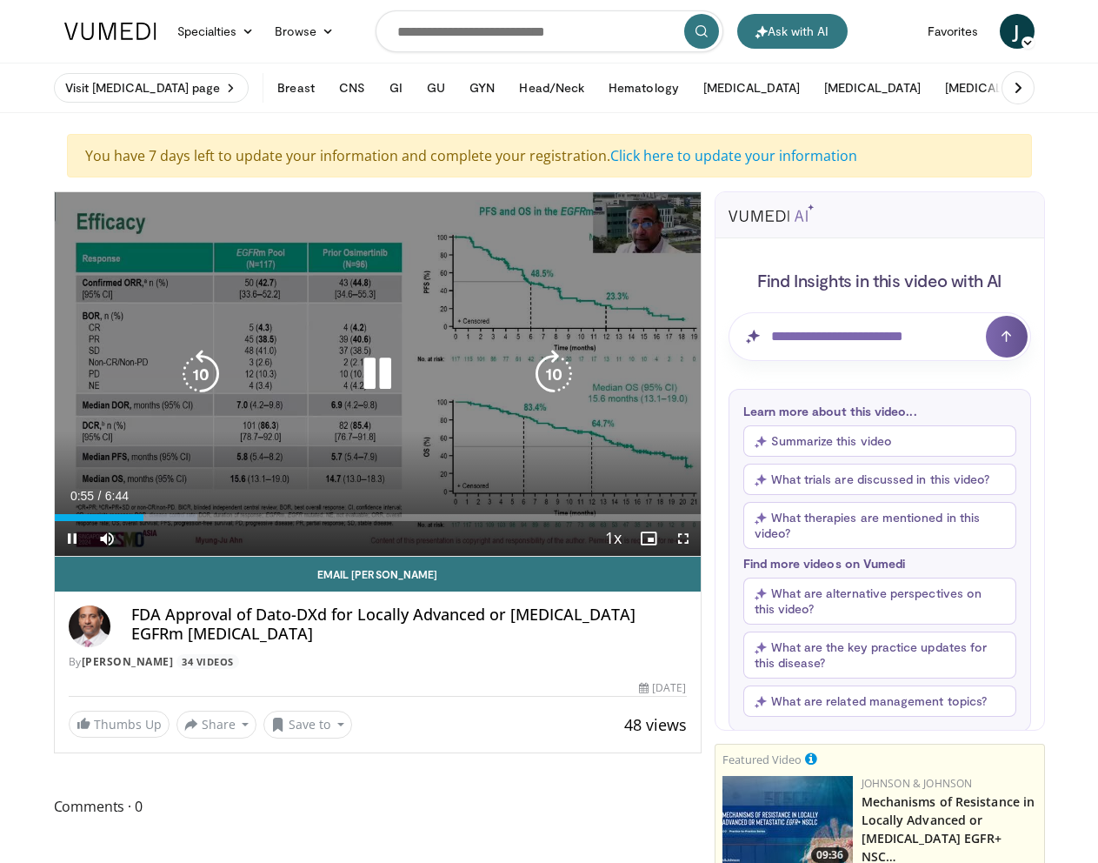
click at [167, 514] on video-js "**********" at bounding box center [378, 374] width 646 height 364
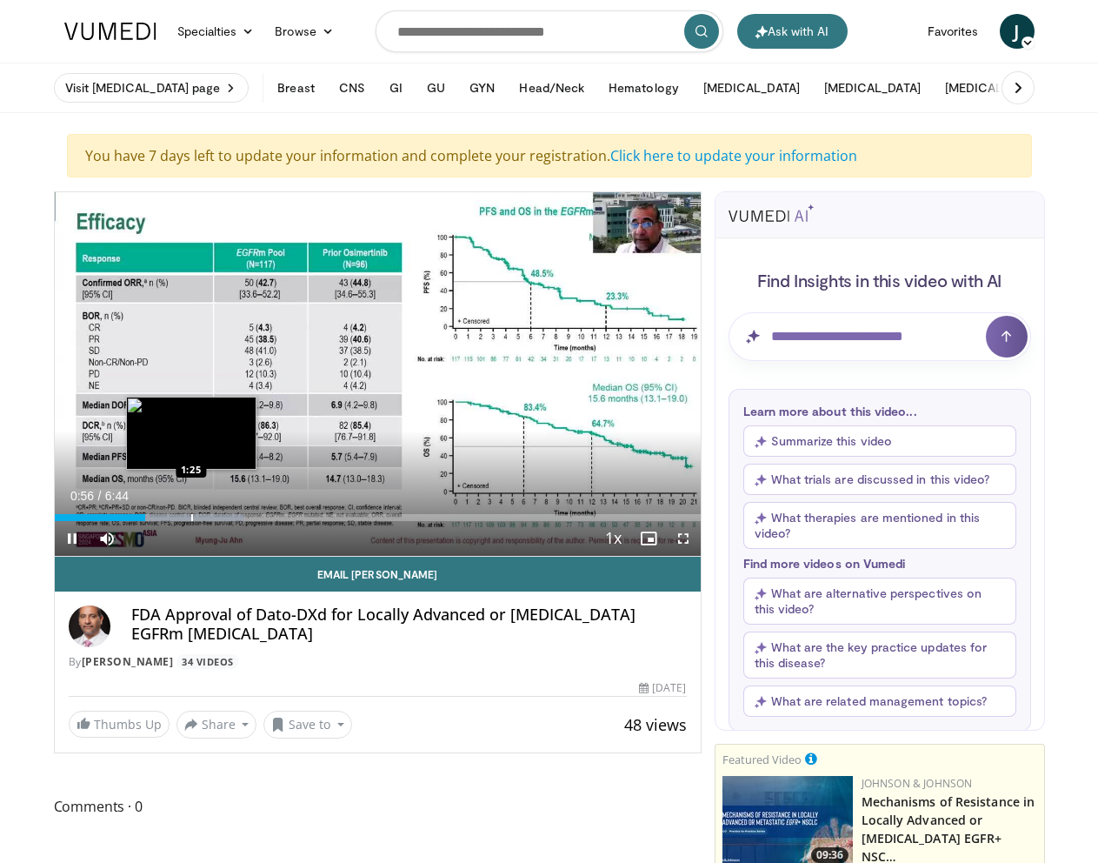
click at [190, 512] on div "Loaded : 29.47% 0:56 1:25" at bounding box center [378, 512] width 646 height 17
click at [209, 518] on div "Progress Bar" at bounding box center [210, 517] width 2 height 7
click at [233, 518] on div "Progress Bar" at bounding box center [232, 517] width 2 height 7
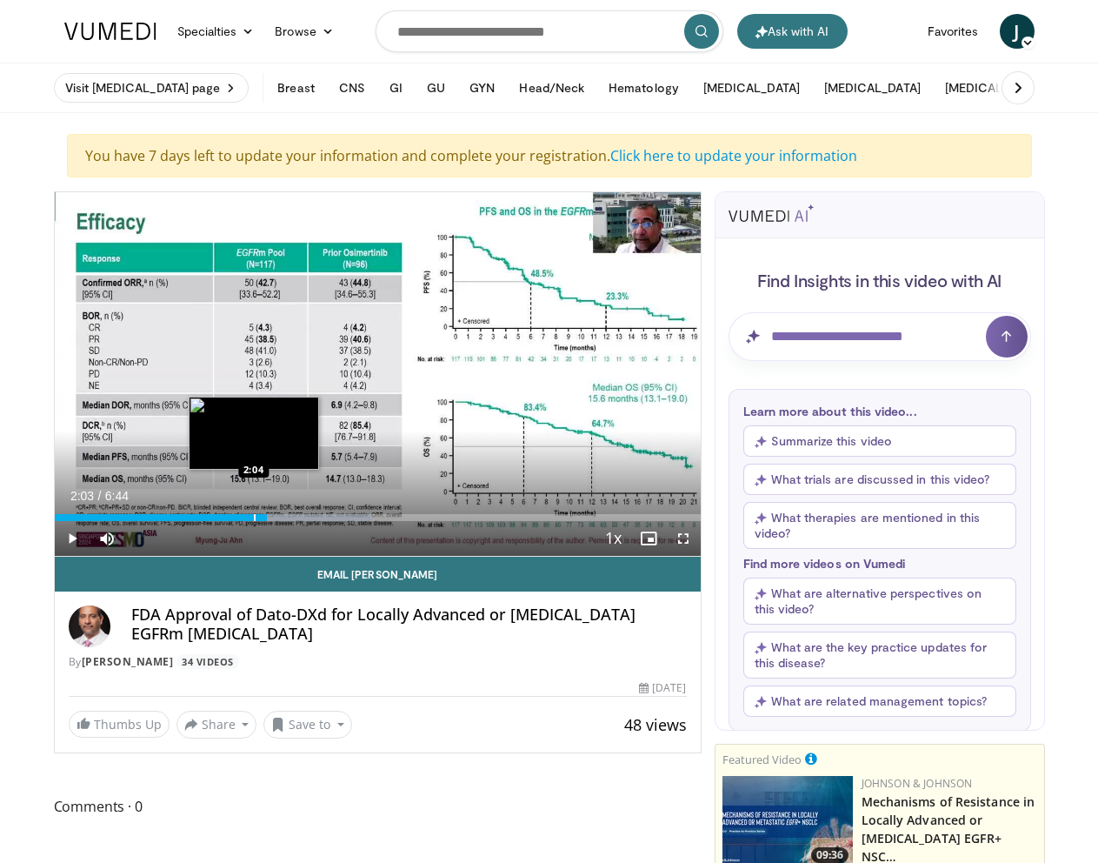
click at [254, 516] on div "Progress Bar" at bounding box center [255, 517] width 2 height 7
click at [243, 517] on div "Progress Bar" at bounding box center [244, 517] width 2 height 7
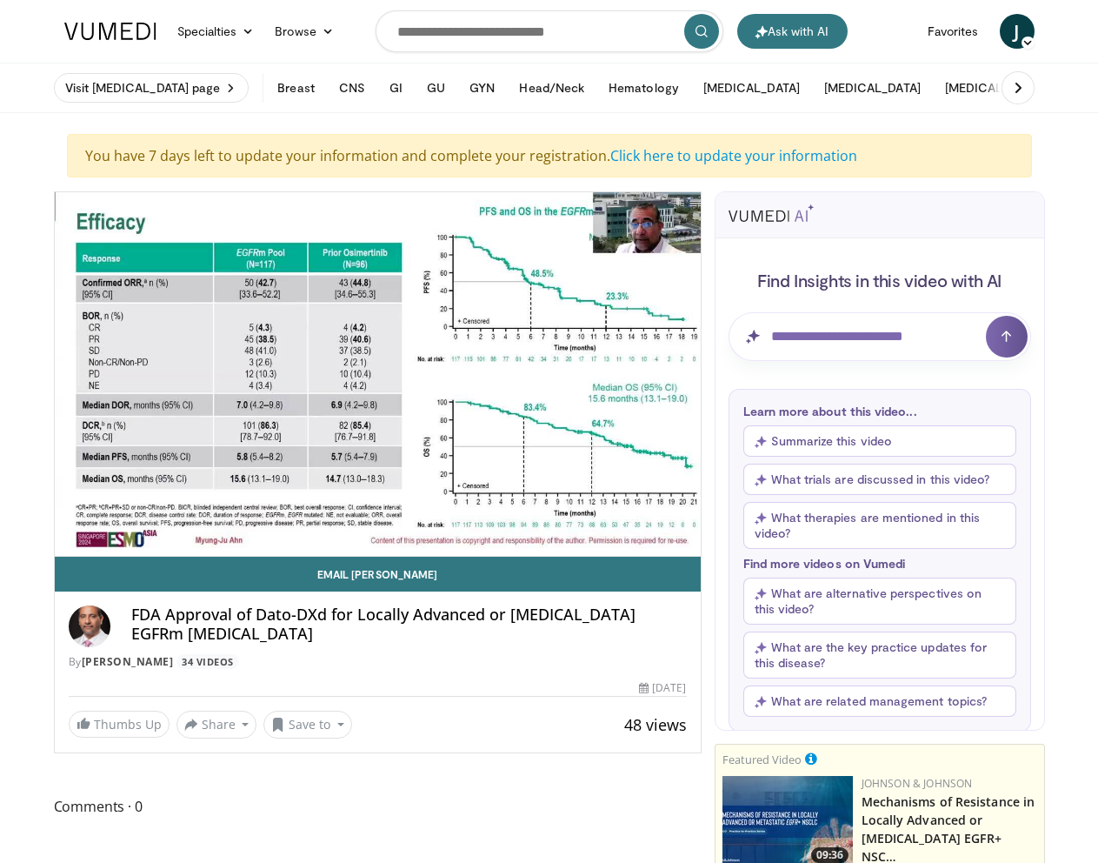
click at [231, 517] on div "10 seconds Tap to unmute" at bounding box center [378, 374] width 646 height 364
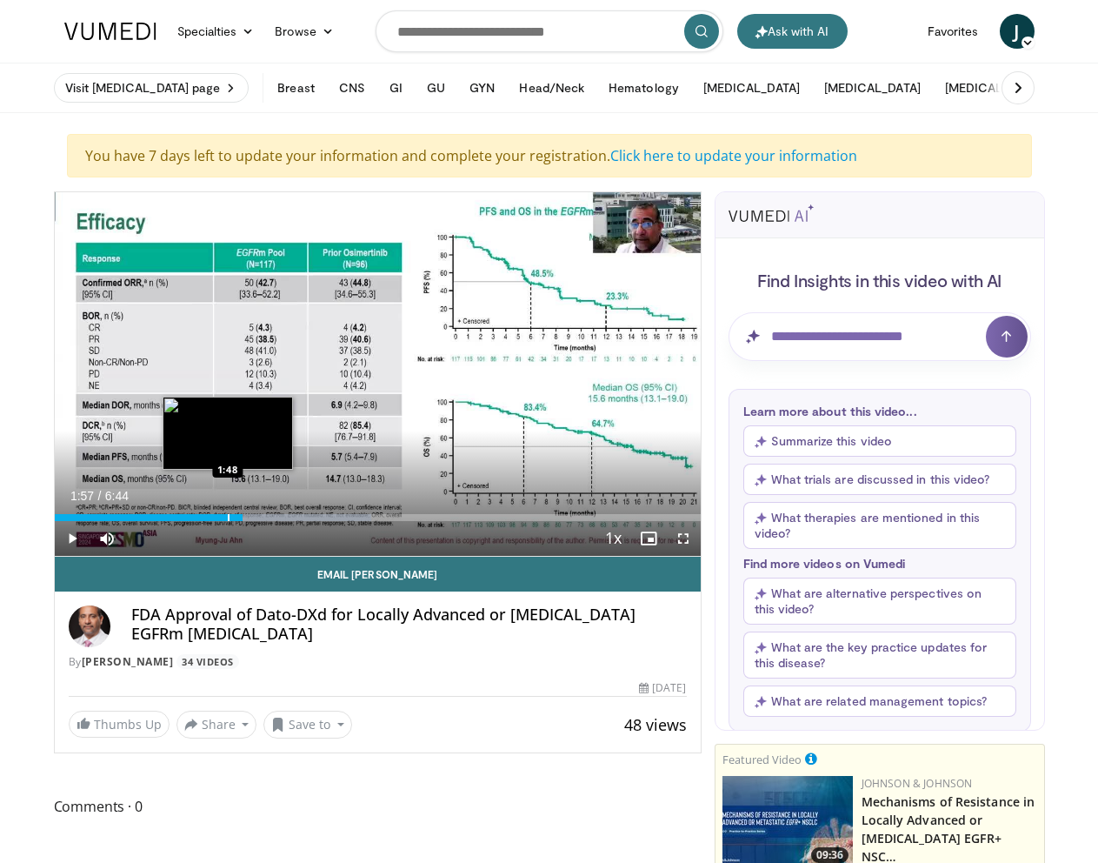
click at [228, 517] on div "Progress Bar" at bounding box center [229, 517] width 2 height 7
click at [231, 517] on div "Progress Bar" at bounding box center [231, 517] width 2 height 7
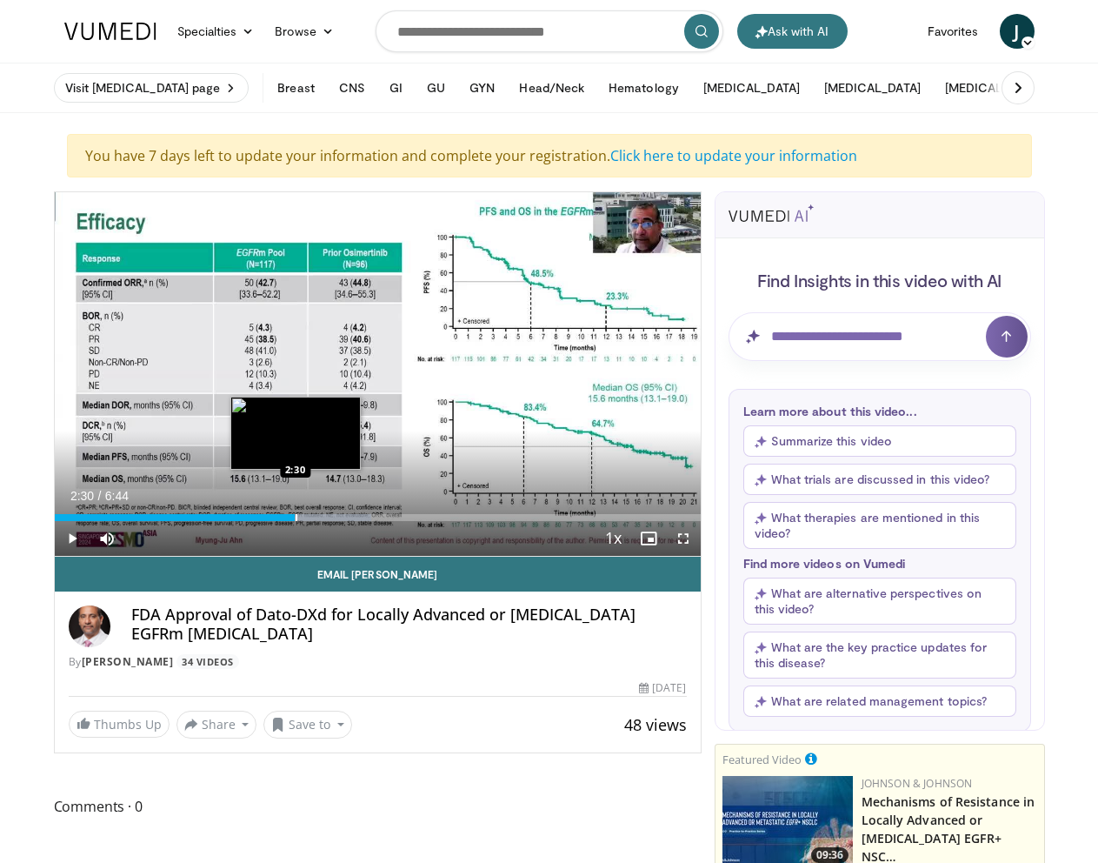
click at [296, 517] on div "Progress Bar" at bounding box center [297, 517] width 2 height 7
click at [324, 519] on div "Progress Bar" at bounding box center [325, 517] width 2 height 7
click at [343, 519] on div "Progress Bar" at bounding box center [342, 517] width 2 height 7
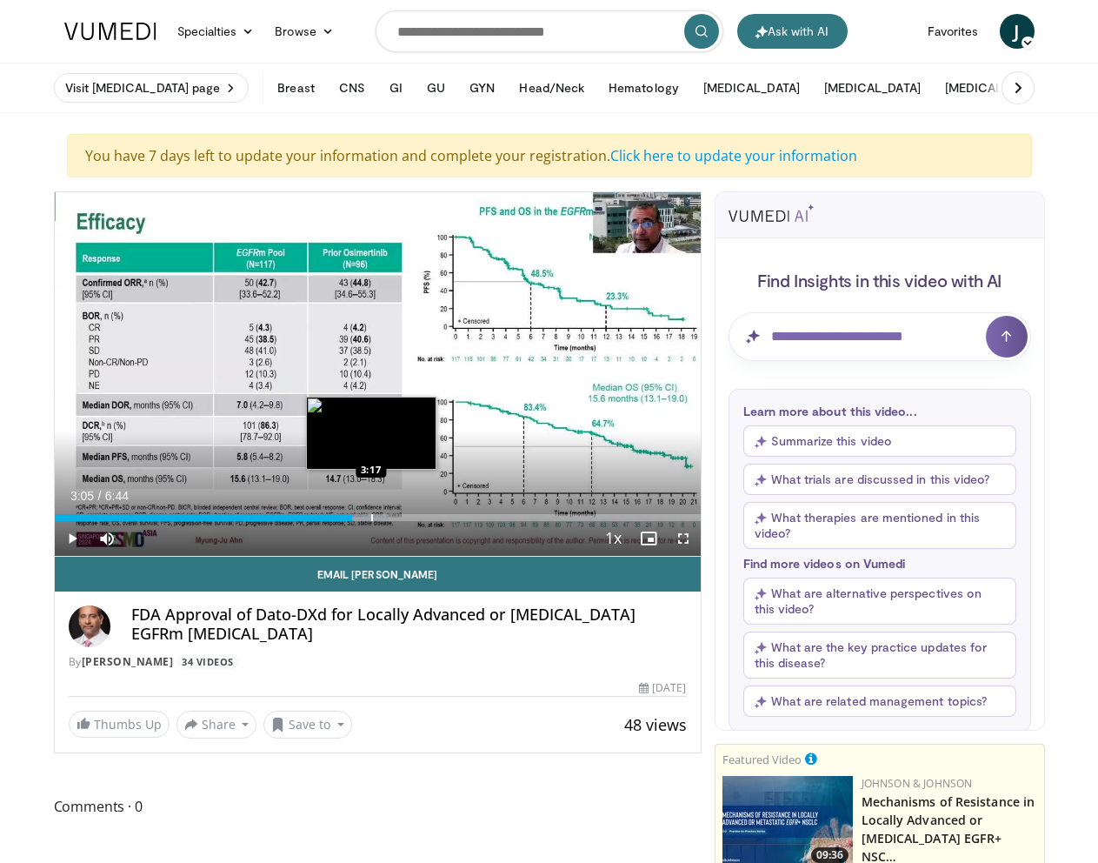
click at [373, 519] on div "Progress Bar" at bounding box center [372, 517] width 2 height 7
click at [392, 520] on div "Progress Bar" at bounding box center [393, 517] width 2 height 7
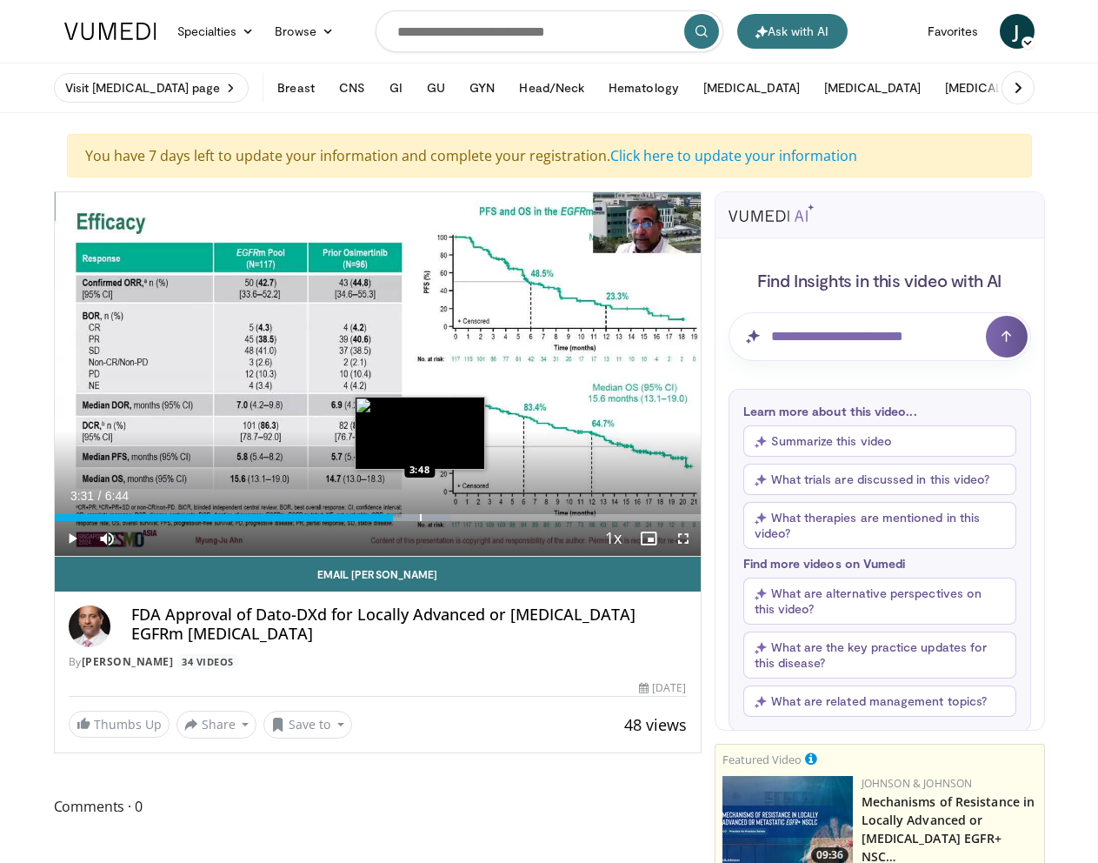
click at [420, 520] on div "Progress Bar" at bounding box center [421, 517] width 2 height 7
click at [439, 520] on div "Progress Bar" at bounding box center [440, 517] width 2 height 7
click at [457, 518] on div "Progress Bar" at bounding box center [457, 517] width 2 height 7
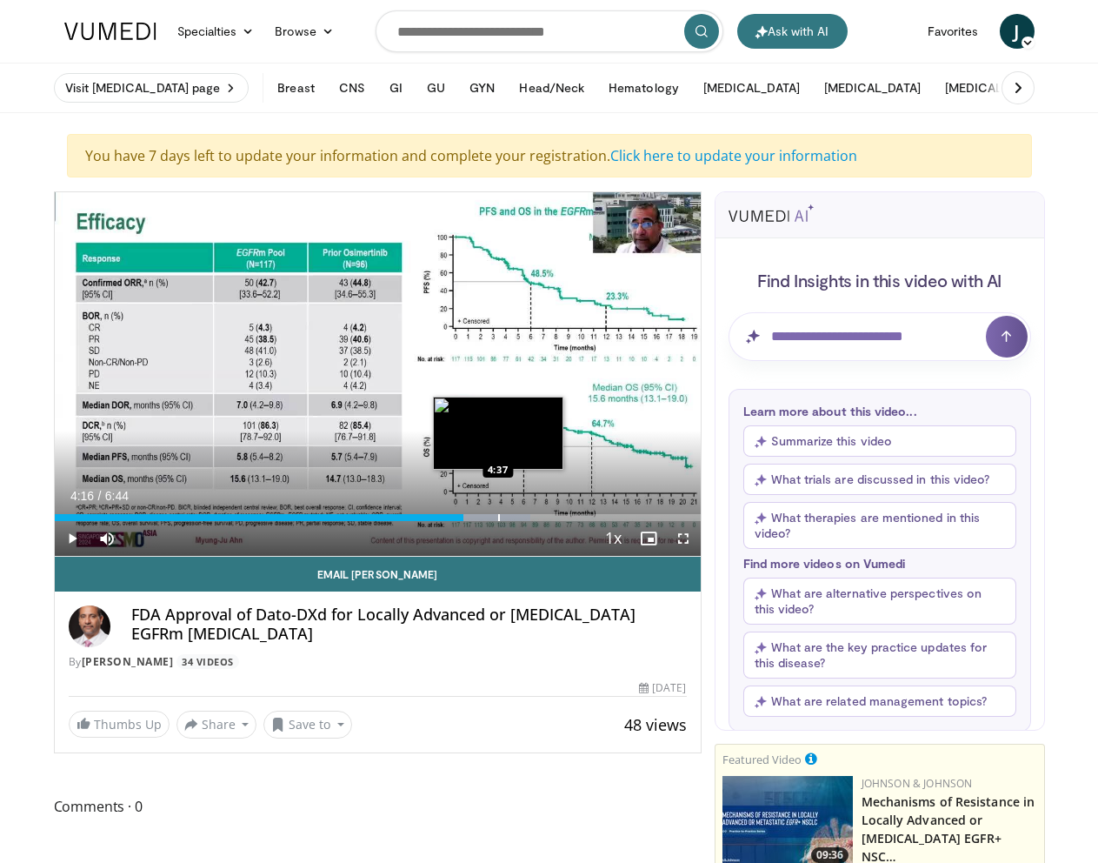
click at [498, 518] on div "Progress Bar" at bounding box center [499, 517] width 2 height 7
click at [527, 518] on div "Progress Bar" at bounding box center [527, 517] width 2 height 7
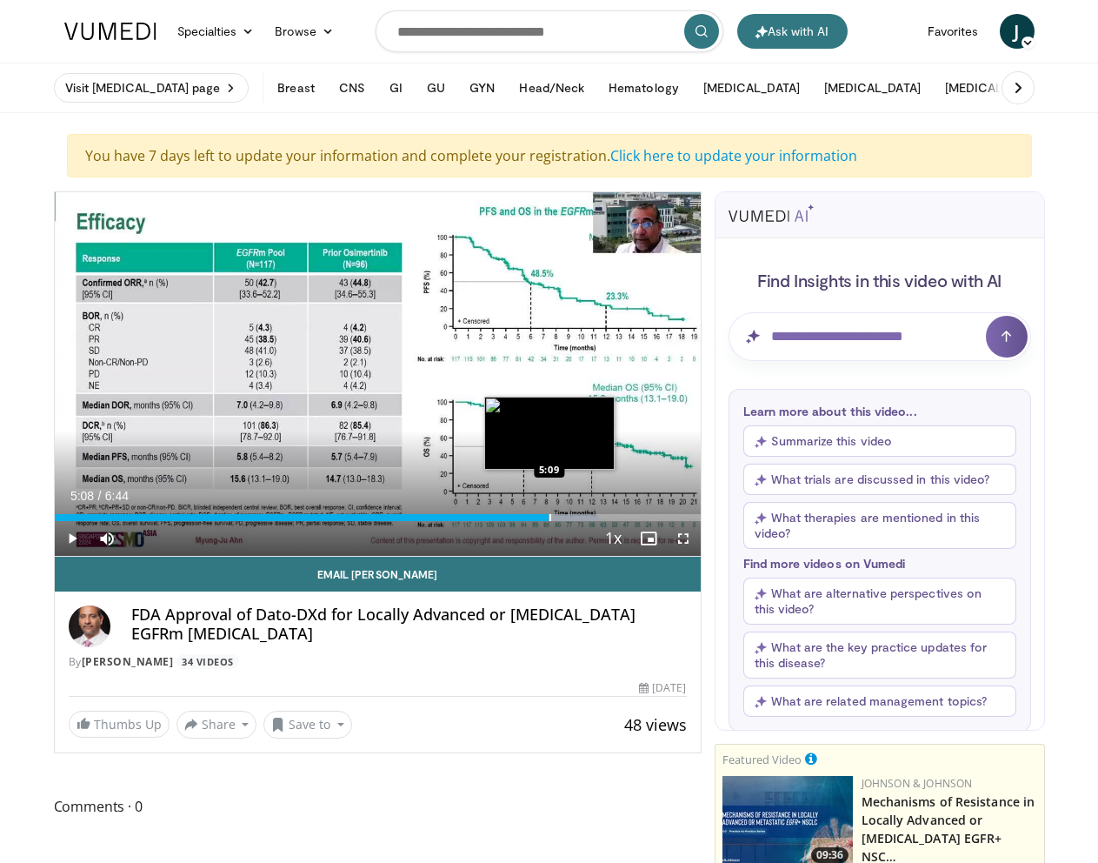
click at [550, 518] on div "Progress Bar" at bounding box center [551, 517] width 2 height 7
click at [576, 518] on div "Progress Bar" at bounding box center [577, 517] width 2 height 7
click at [591, 518] on div "Progress Bar" at bounding box center [592, 517] width 2 height 7
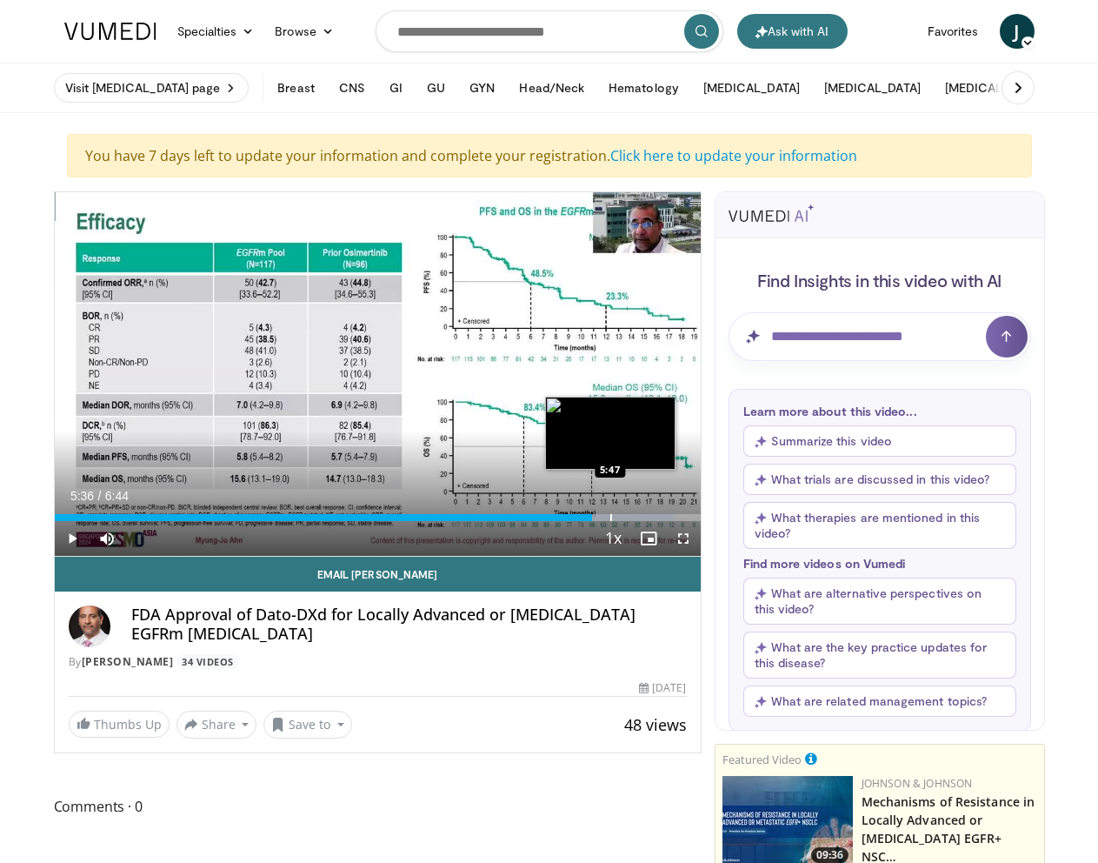
click at [611, 516] on div "Progress Bar" at bounding box center [612, 517] width 2 height 7
click at [637, 517] on div "Progress Bar" at bounding box center [638, 517] width 2 height 7
click at [657, 517] on div "Progress Bar" at bounding box center [657, 517] width 2 height 7
click at [673, 517] on div "Progress Bar" at bounding box center [674, 517] width 2 height 7
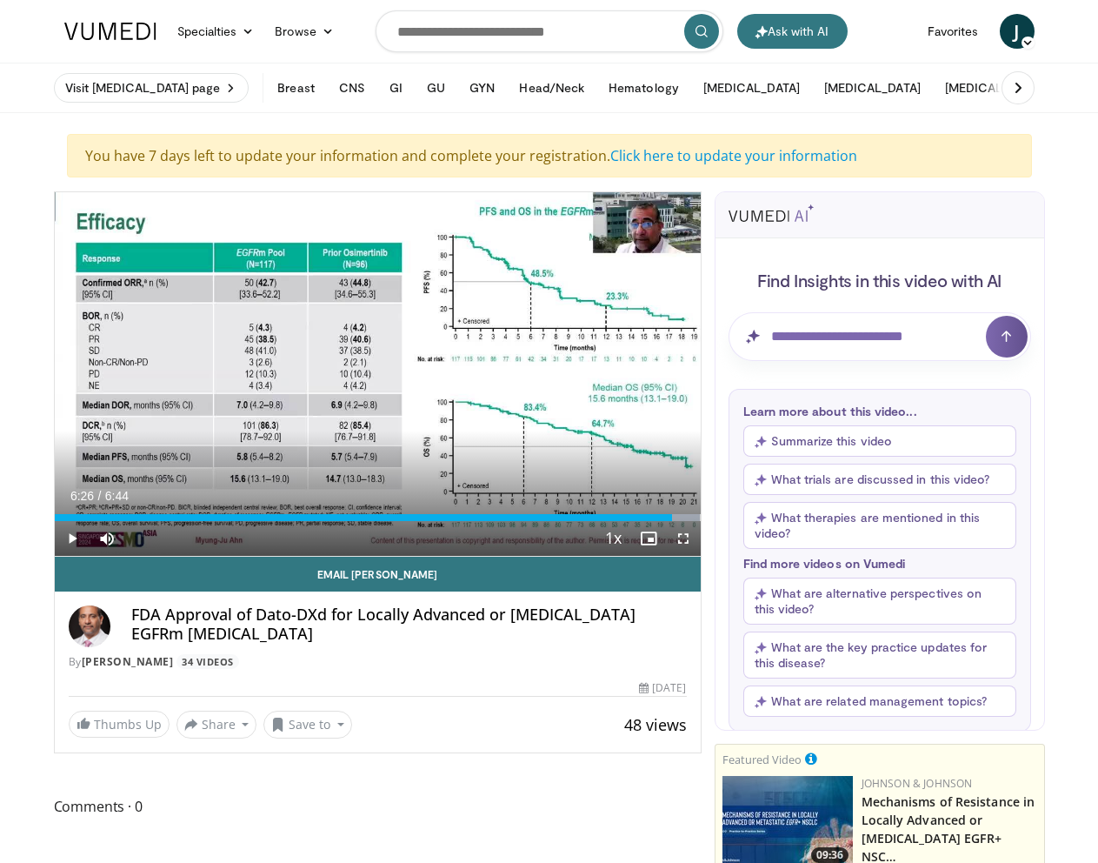
click at [557, 524] on div "Current Time 6:26 / Duration 6:44 Play Skip Backward Skip Forward Mute Loaded :…" at bounding box center [378, 538] width 646 height 35
click at [557, 517] on div "Progress Bar" at bounding box center [558, 517] width 2 height 7
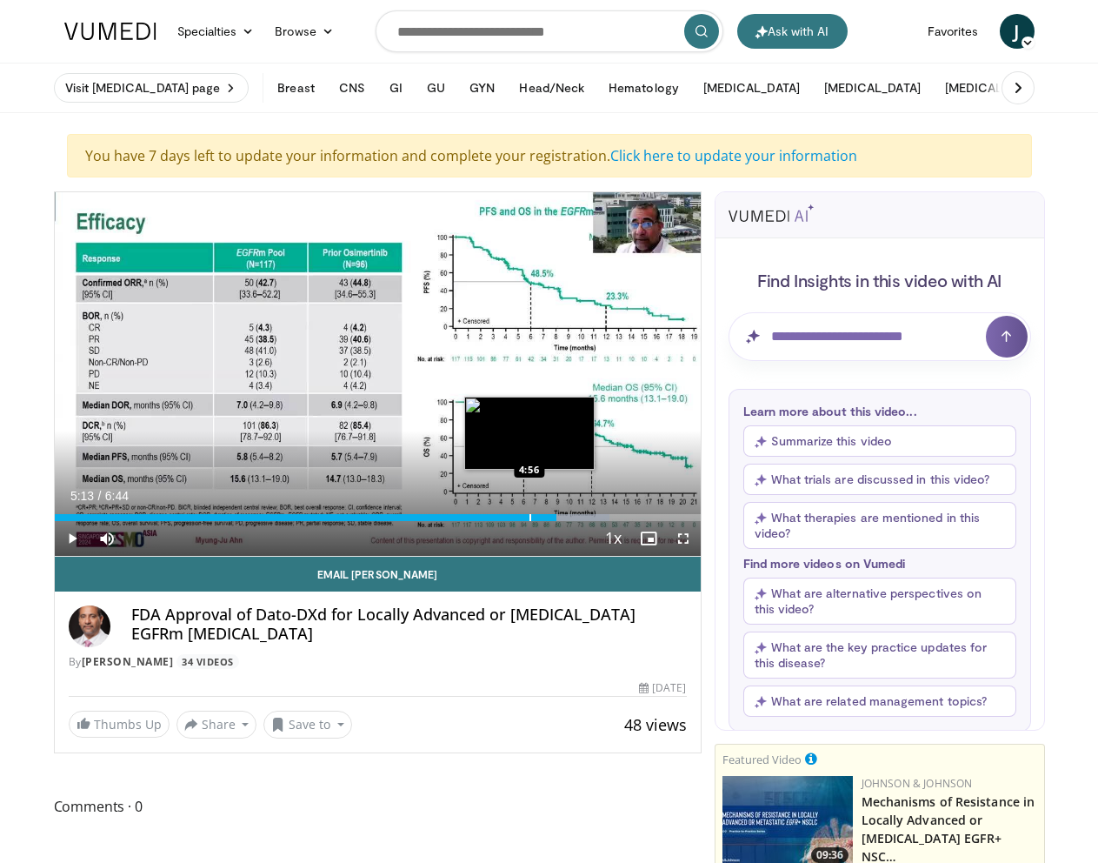
click at [530, 517] on div "Progress Bar" at bounding box center [531, 517] width 2 height 7
click at [517, 517] on div "Progress Bar" at bounding box center [518, 517] width 2 height 7
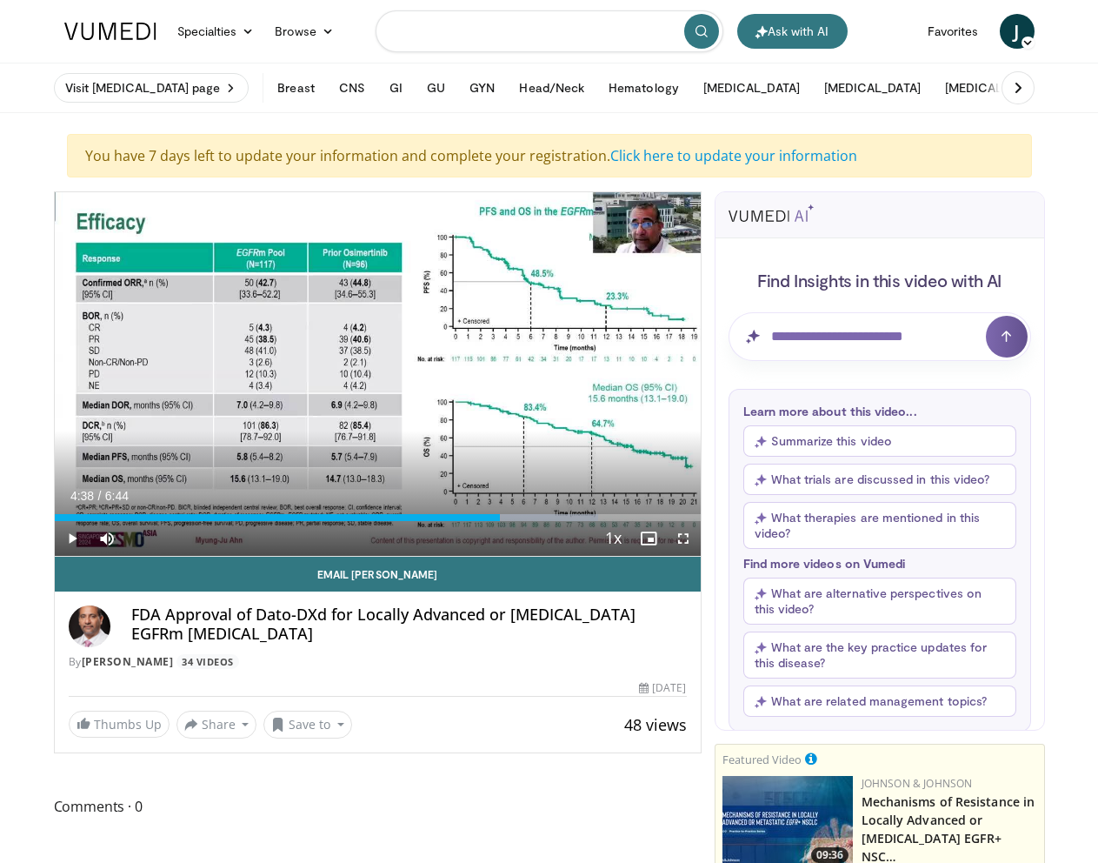
click at [479, 27] on input "Search topics, interventions" at bounding box center [550, 31] width 348 height 42
click at [809, 30] on button "Ask with AI" at bounding box center [793, 31] width 110 height 35
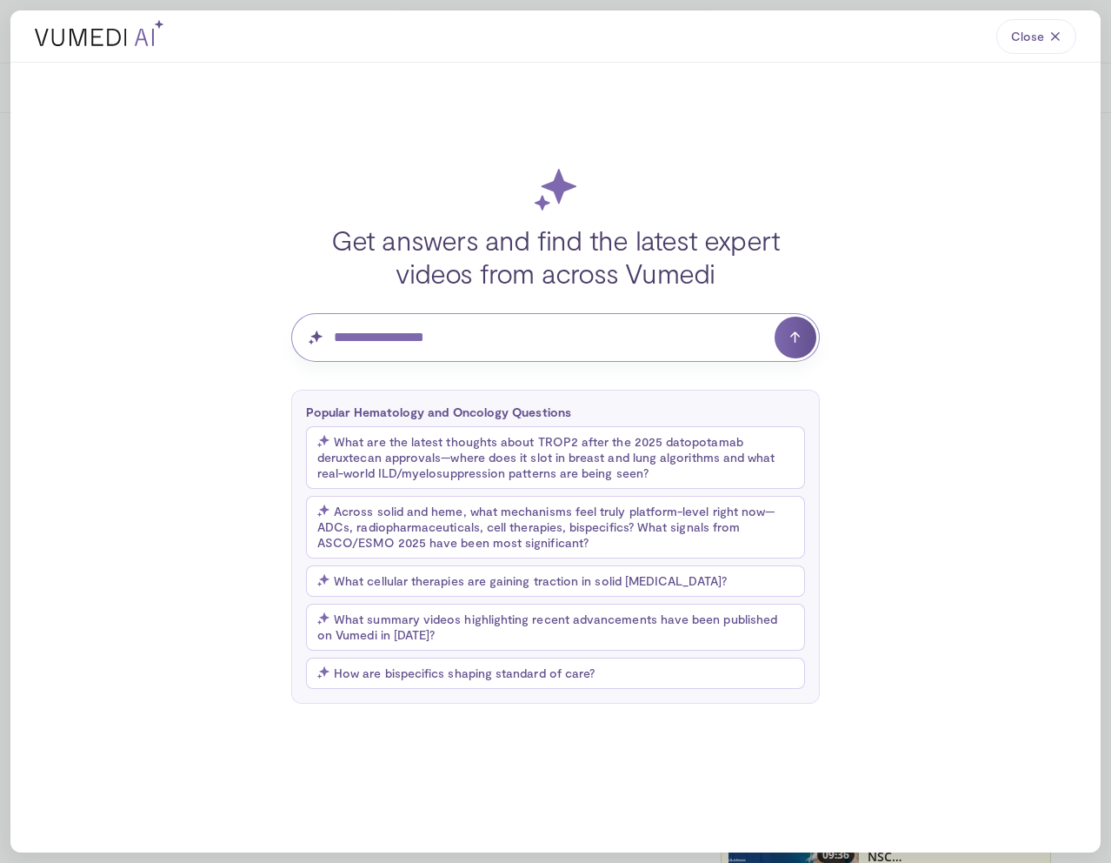
click at [523, 330] on input "Question for AI" at bounding box center [555, 337] width 529 height 49
type input "*"
type input "**********"
click button "submit" at bounding box center [796, 338] width 42 height 42
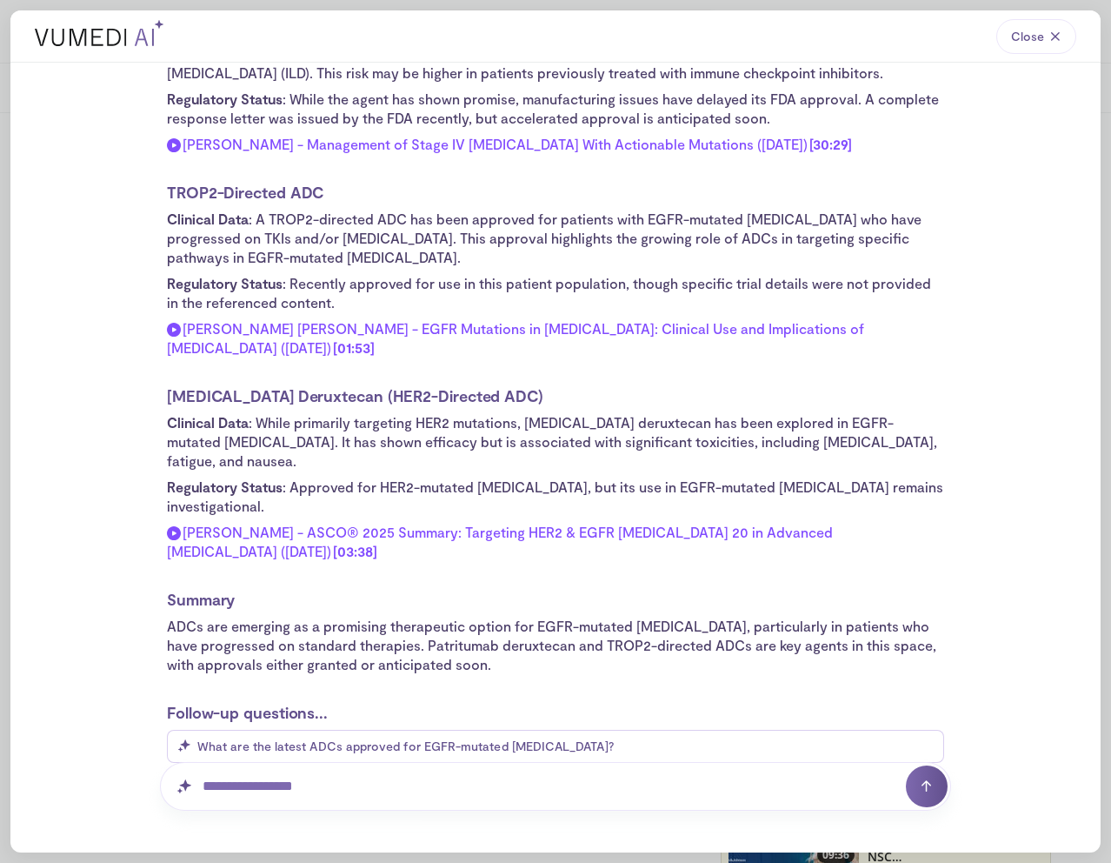
scroll to position [291, 0]
